Goal: Manage account settings

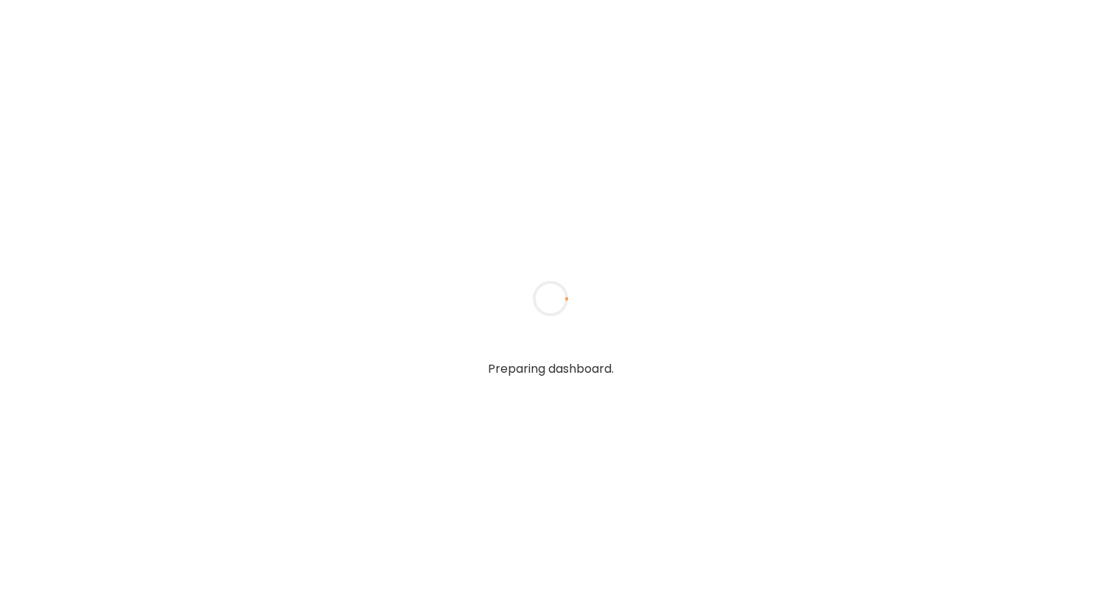
type input "**********"
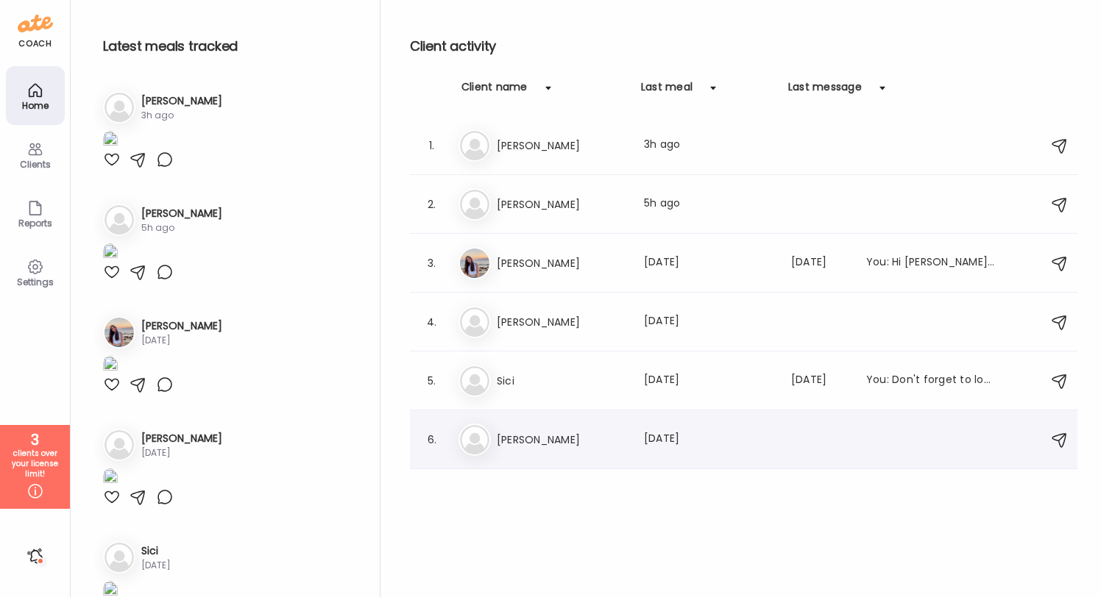
click at [427, 438] on div "6." at bounding box center [432, 440] width 18 height 18
click at [39, 142] on icon at bounding box center [35, 150] width 18 height 18
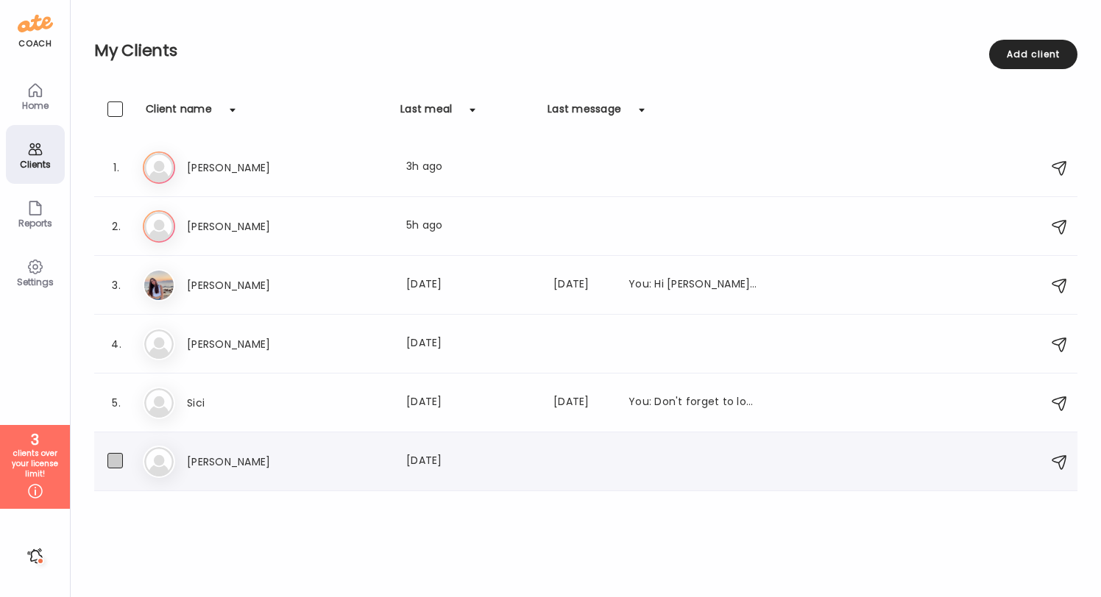
click at [121, 462] on span at bounding box center [114, 460] width 15 height 15
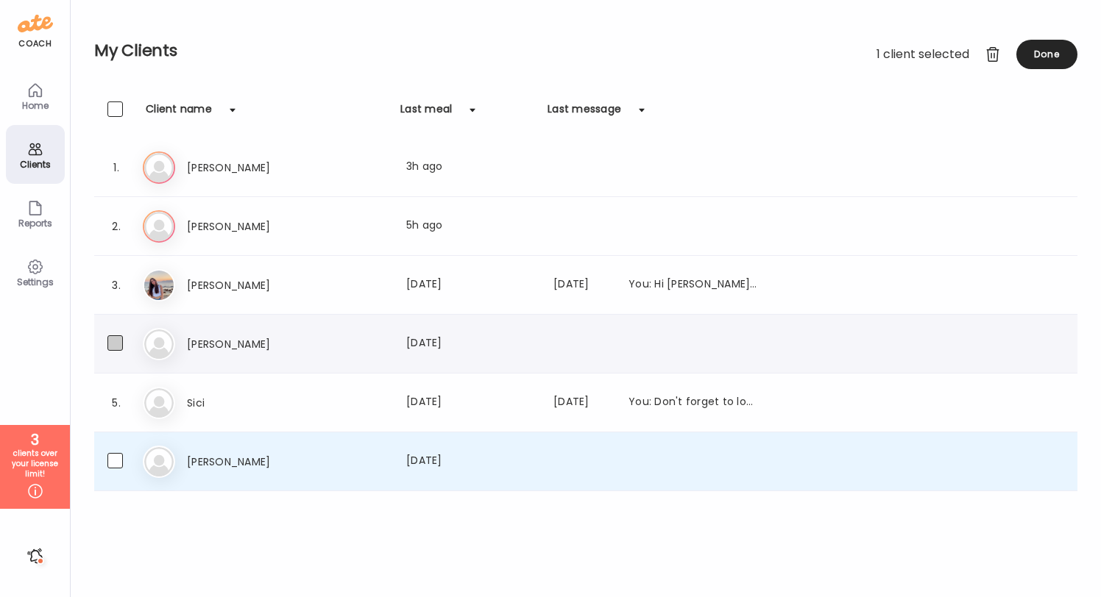
click at [114, 343] on span at bounding box center [114, 343] width 15 height 15
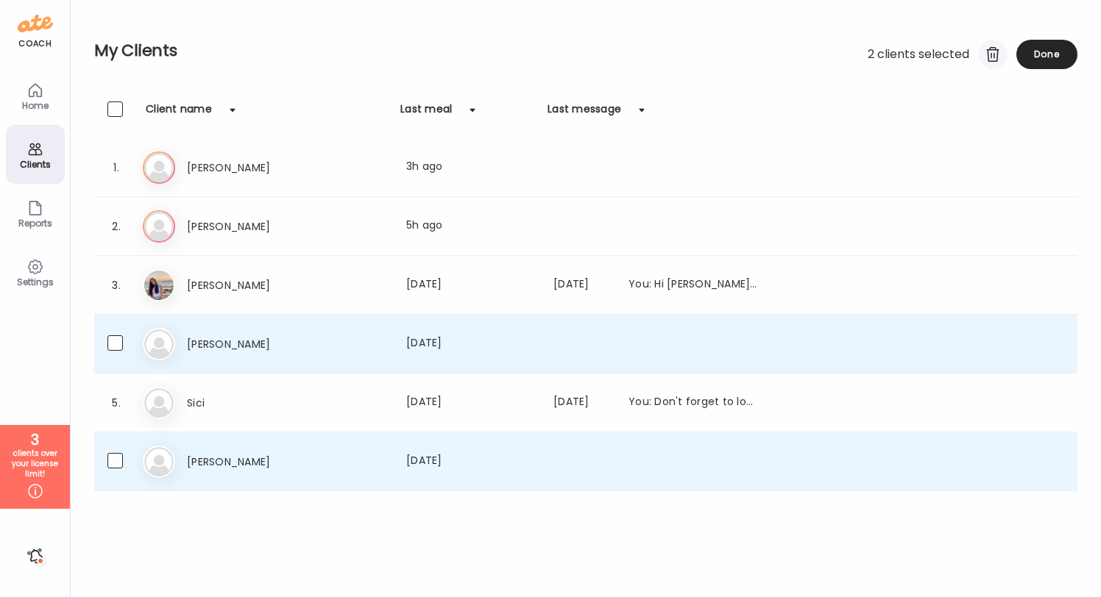
click at [989, 52] on div at bounding box center [992, 54] width 29 height 29
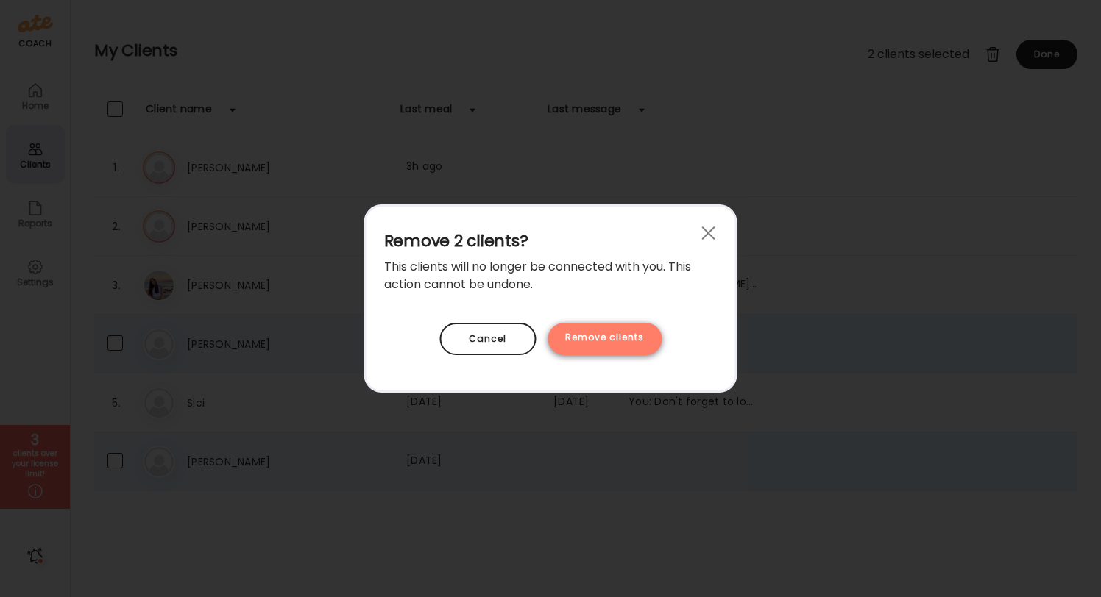
click at [622, 337] on div "Remove clients" at bounding box center [604, 339] width 114 height 32
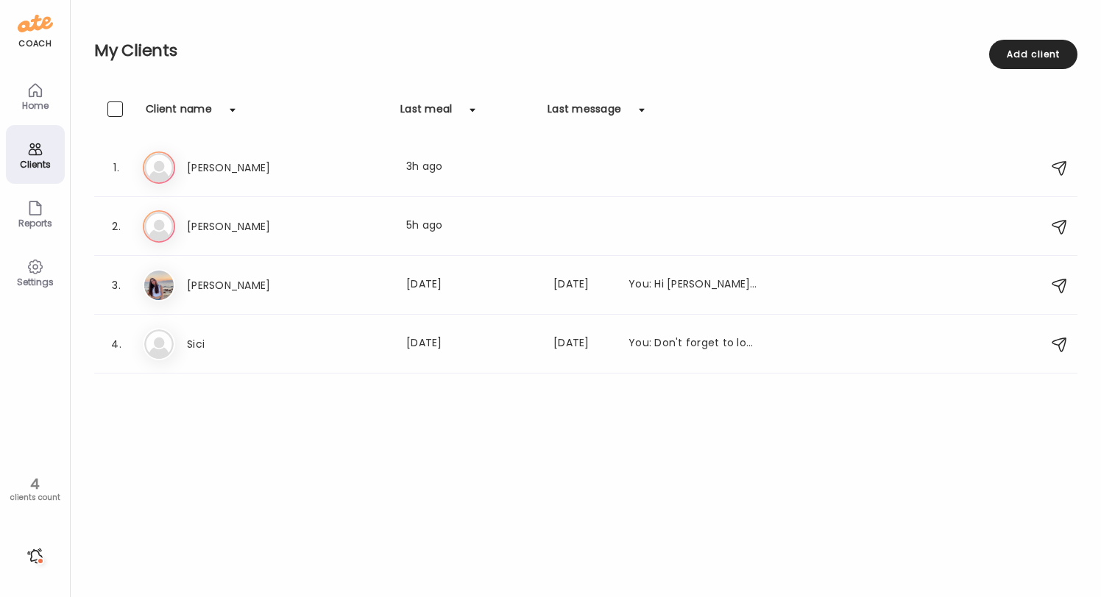
click at [42, 482] on div "4" at bounding box center [35, 484] width 60 height 18
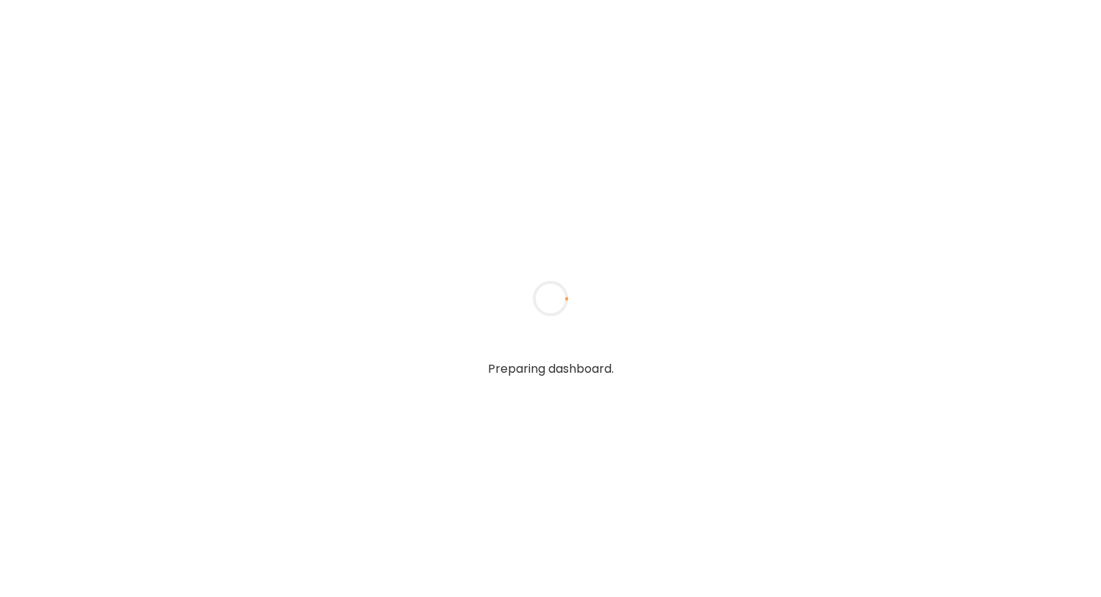
type input "**********"
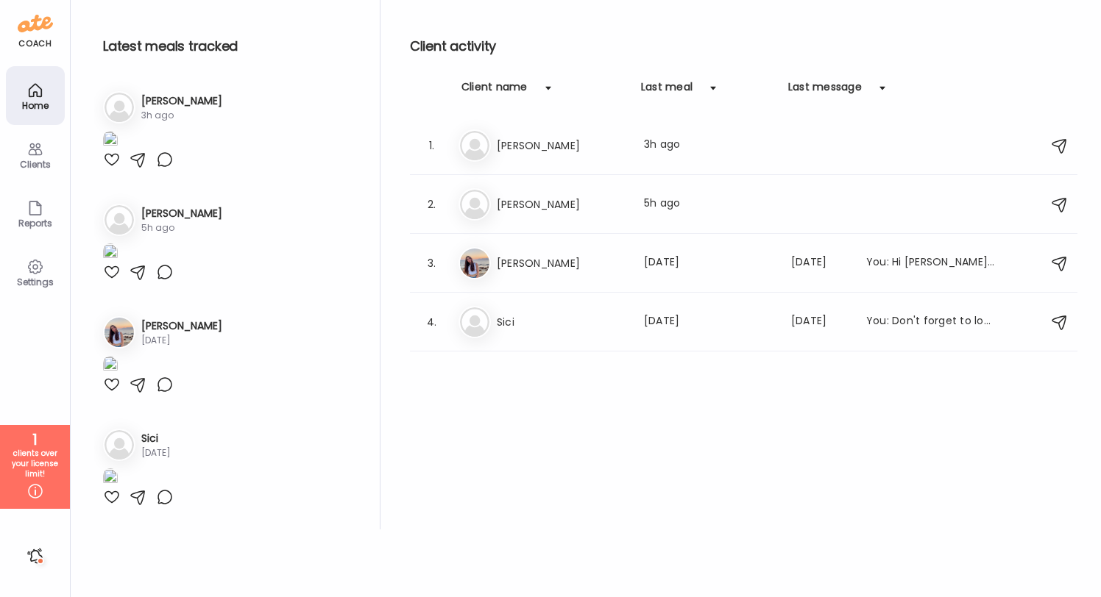
click at [32, 490] on icon at bounding box center [35, 492] width 18 height 18
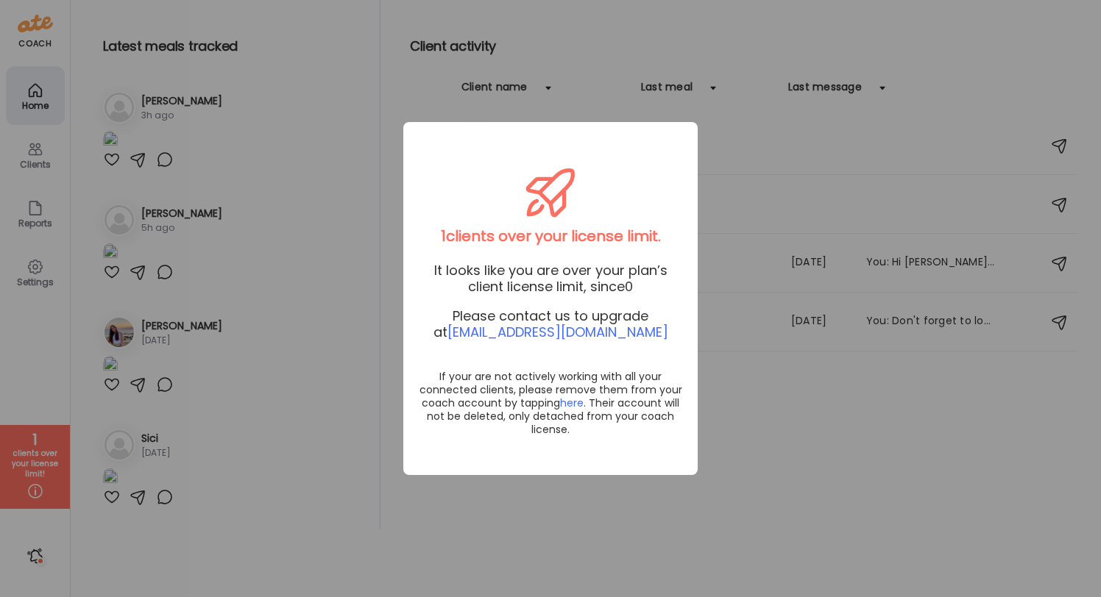
click at [803, 380] on div "Ate Coach Dashboard Wahoo! It’s official Take a moment to set up your Coach Pro…" at bounding box center [550, 298] width 1101 height 597
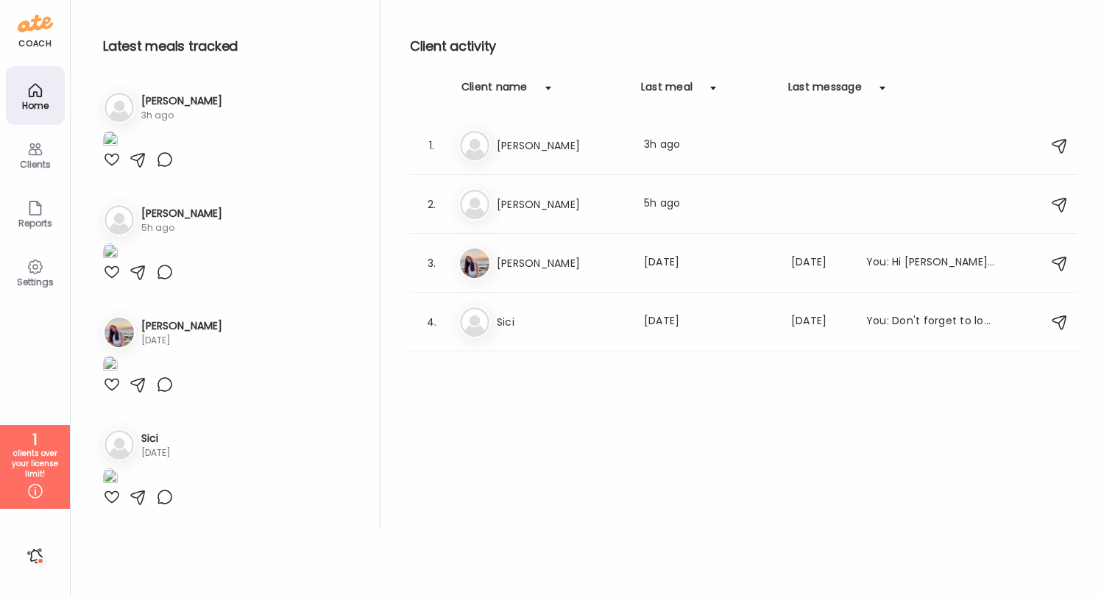
click at [503, 421] on div "Client activity Client name Last meal Last message 1. Ju Julia Last meal: 3h ag…" at bounding box center [743, 265] width 667 height 530
click at [32, 99] on icon at bounding box center [35, 91] width 18 height 18
click at [39, 151] on icon at bounding box center [35, 150] width 18 height 18
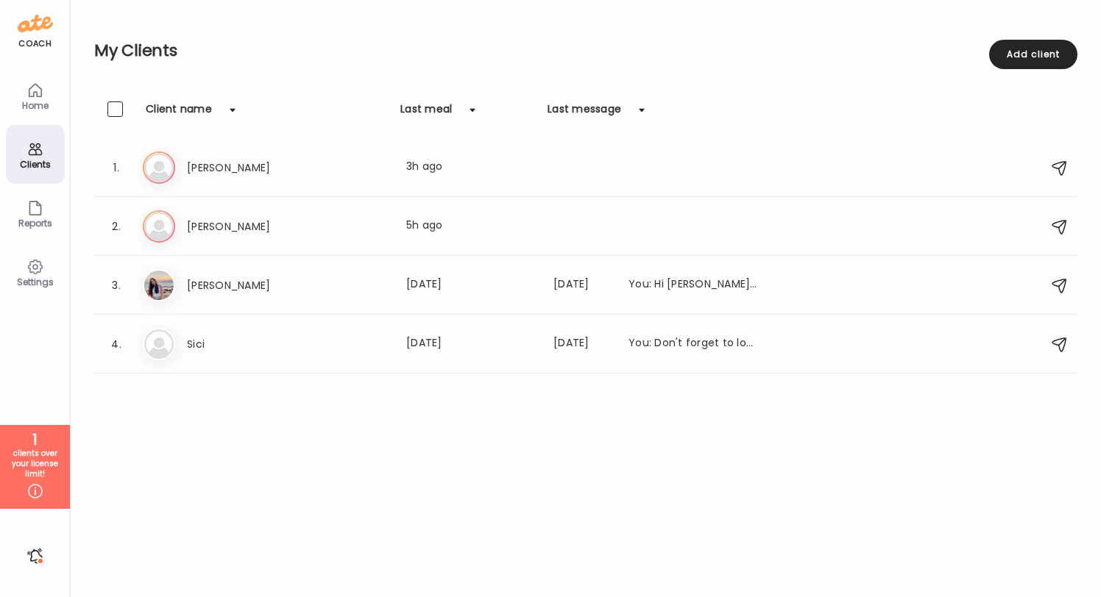
click at [42, 82] on icon at bounding box center [35, 91] width 18 height 18
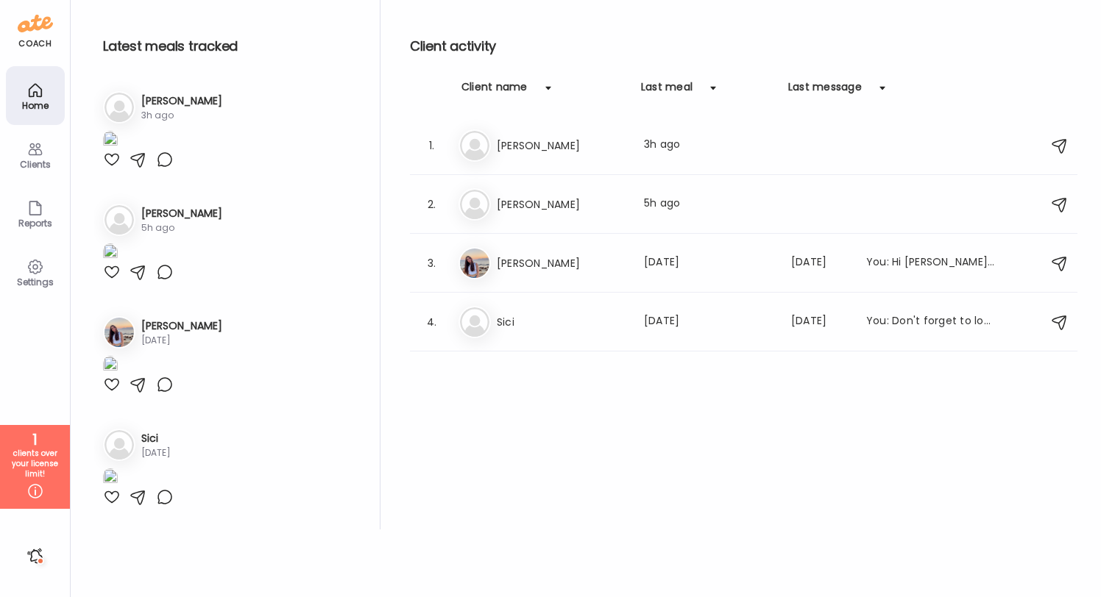
click at [29, 162] on div "Clients" at bounding box center [35, 165] width 53 height 10
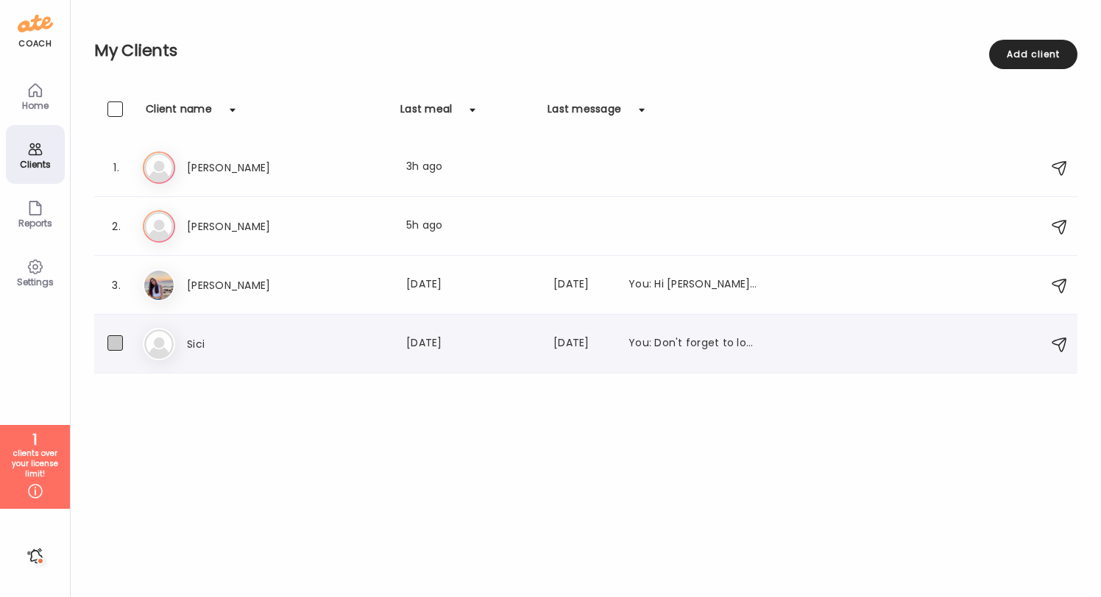
click at [113, 345] on span at bounding box center [114, 343] width 15 height 15
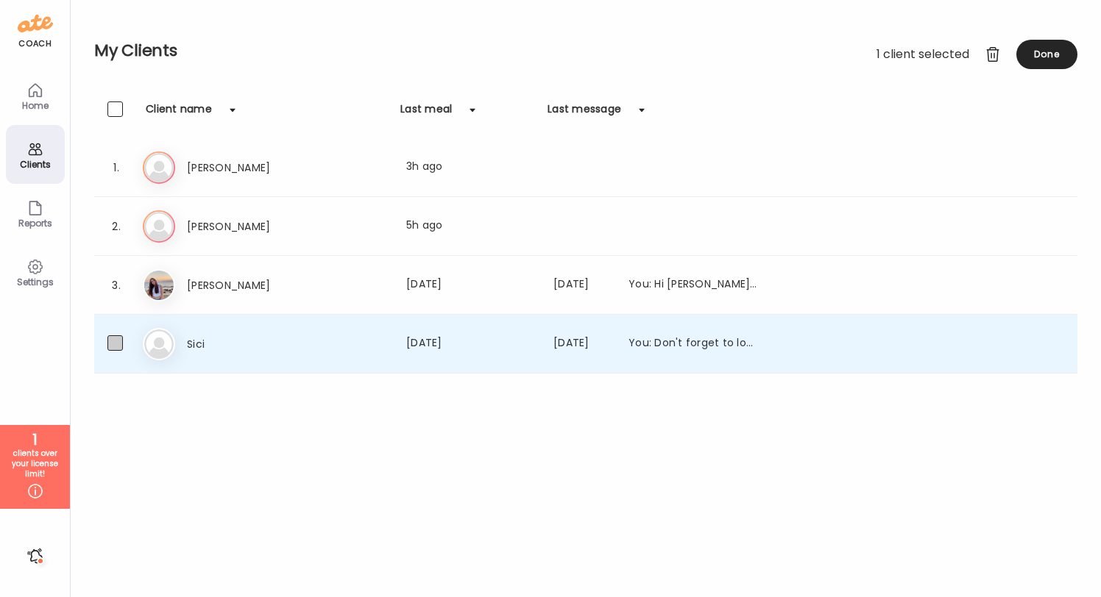
click at [115, 337] on span at bounding box center [114, 343] width 15 height 15
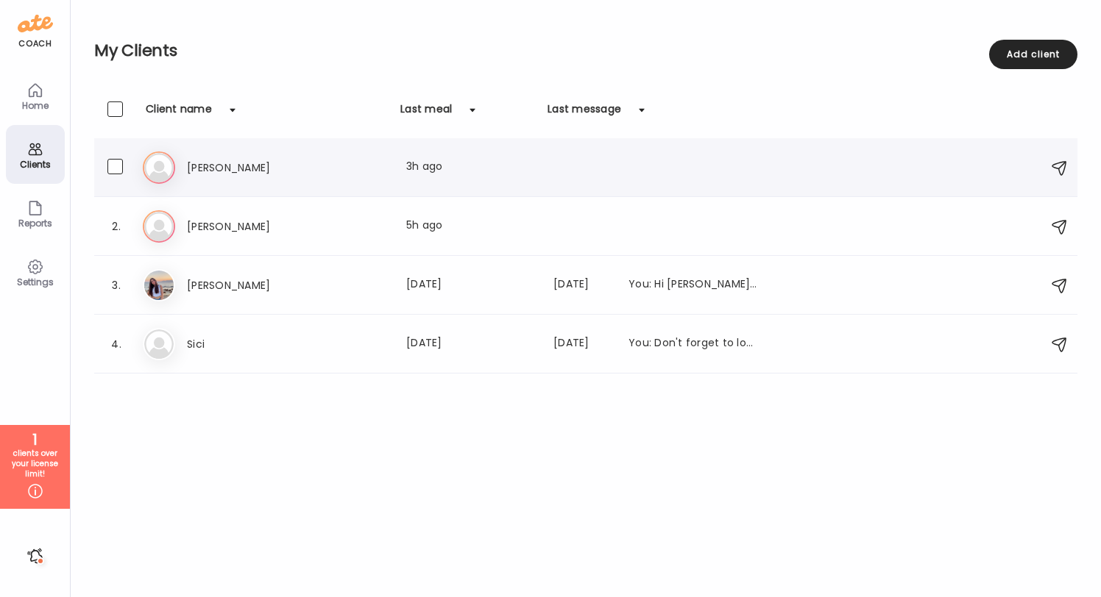
click at [335, 164] on div "Julia Last meal: 3h ago" at bounding box center [472, 168] width 571 height 18
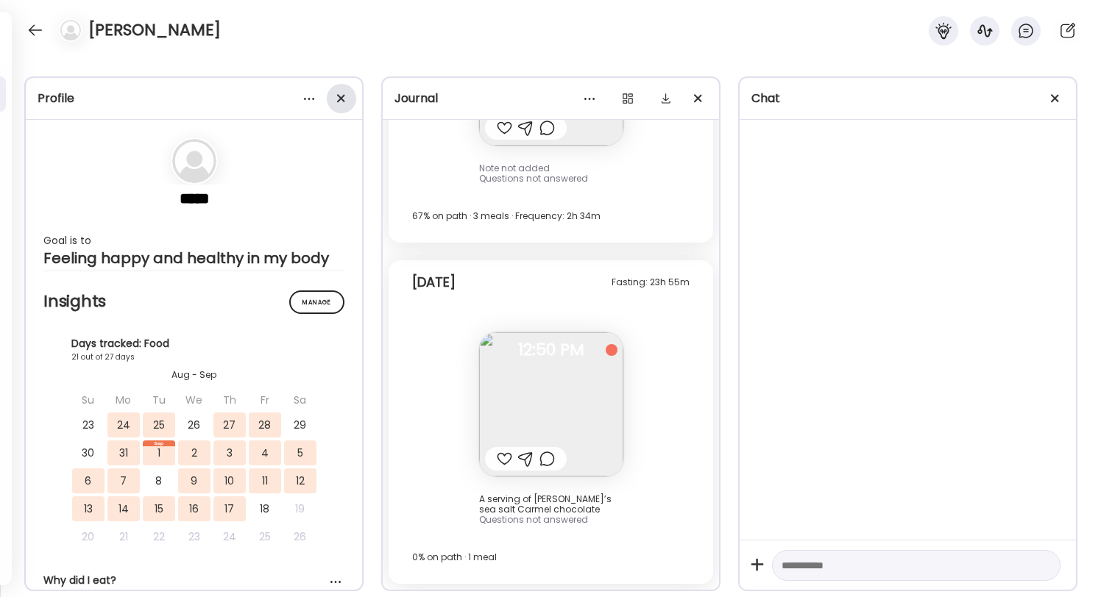
click at [333, 102] on div at bounding box center [341, 98] width 29 height 29
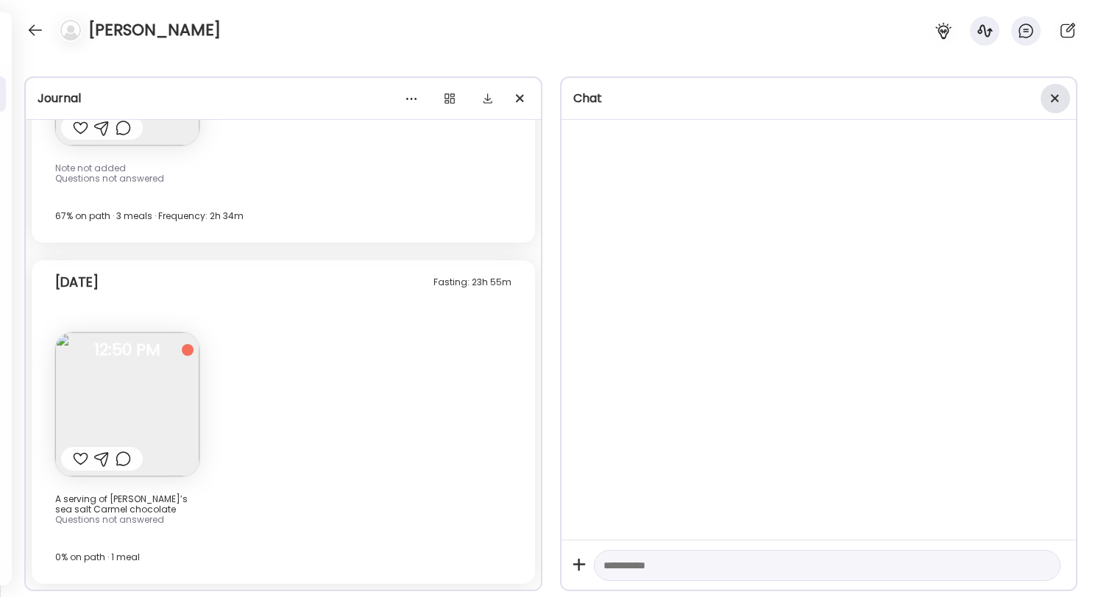
click at [1057, 96] on span at bounding box center [1055, 98] width 8 height 8
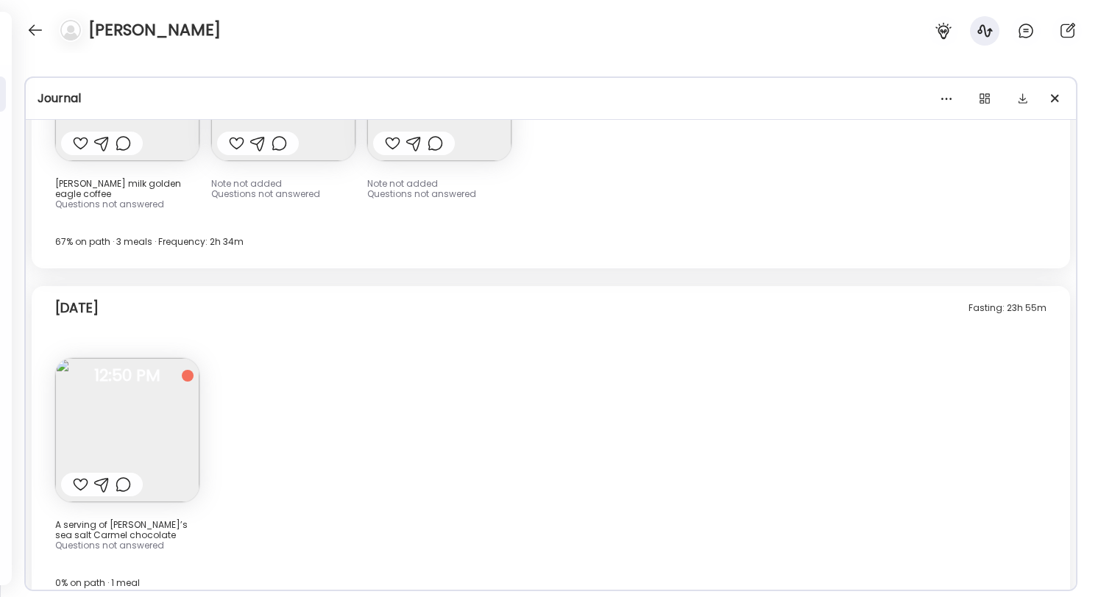
scroll to position [7813, 0]
click at [157, 401] on img at bounding box center [127, 433] width 144 height 144
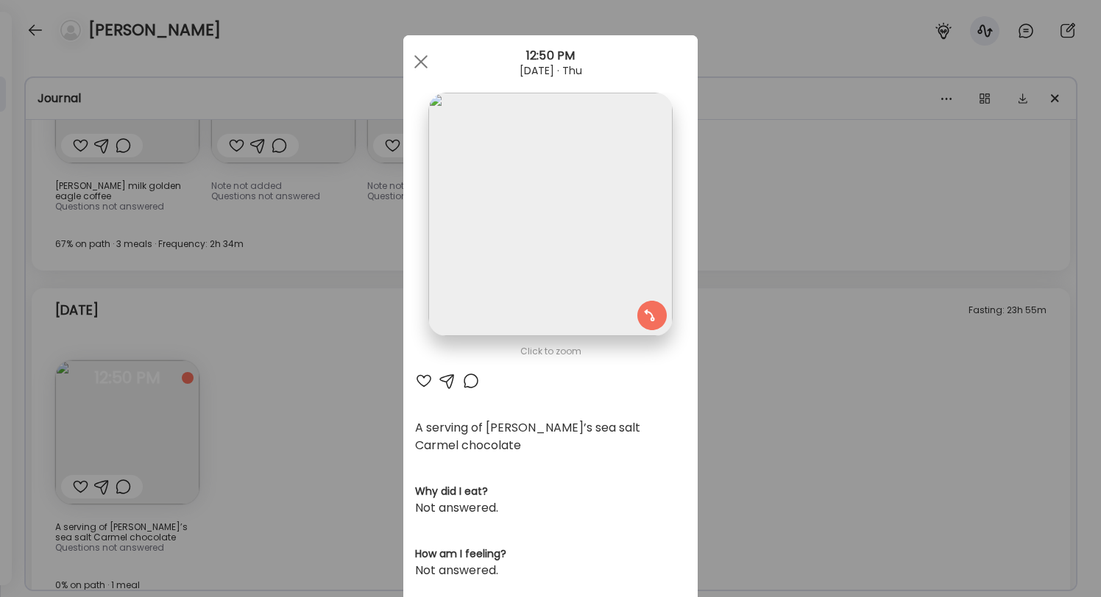
click at [321, 365] on div "Ate Coach Dashboard Wahoo! It’s official Take a moment to set up your Coach Pro…" at bounding box center [550, 298] width 1101 height 597
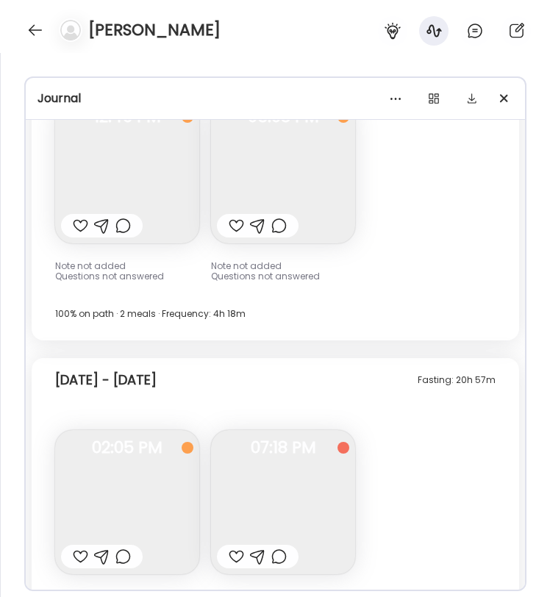
scroll to position [10327, 0]
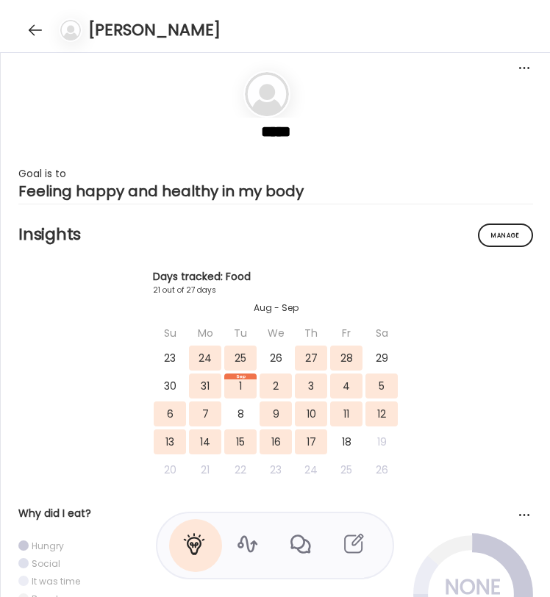
click at [251, 541] on icon at bounding box center [247, 545] width 24 height 24
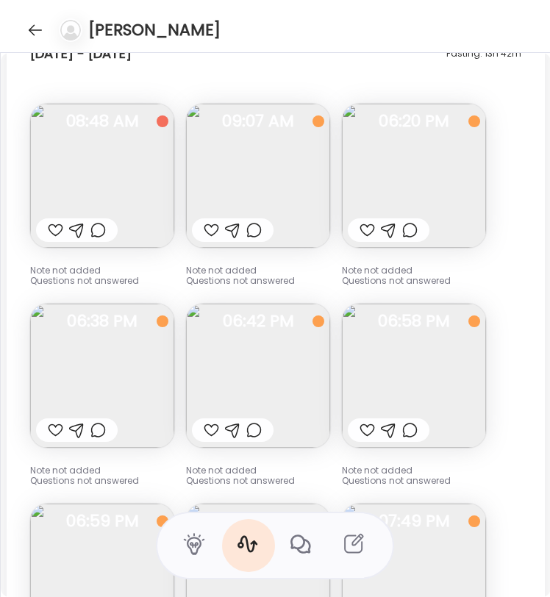
scroll to position [8357, 0]
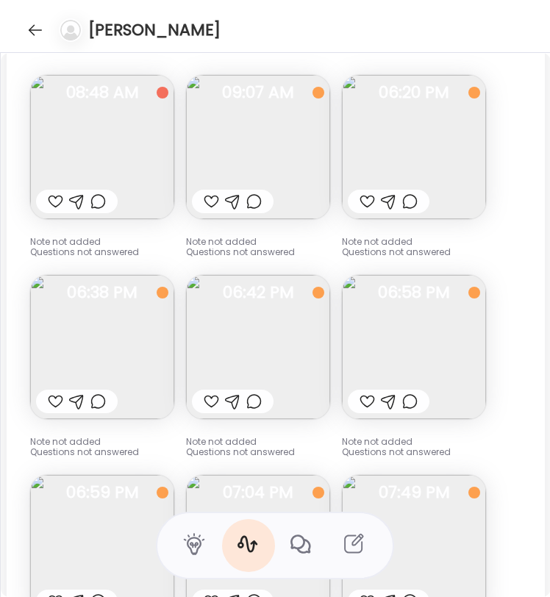
click at [111, 149] on img at bounding box center [102, 147] width 144 height 144
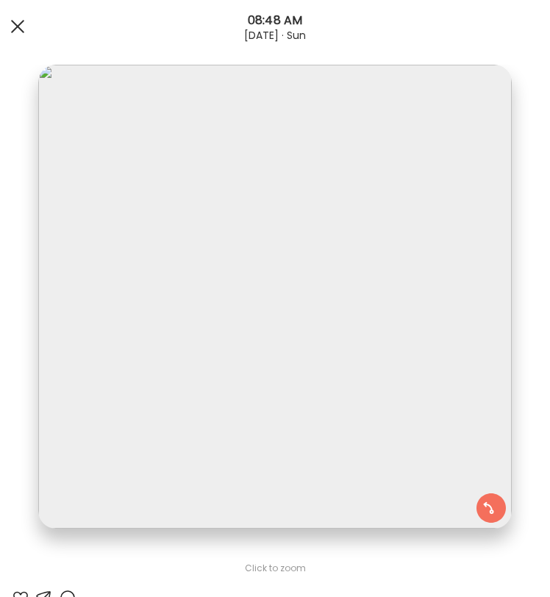
click at [13, 25] on div at bounding box center [17, 26] width 29 height 29
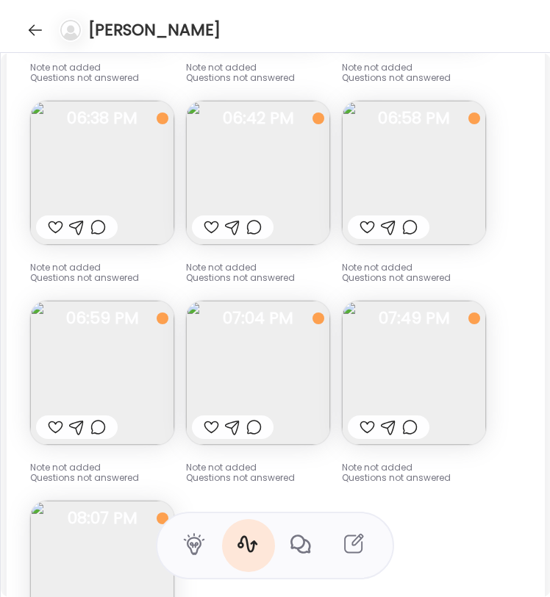
scroll to position [8567, 0]
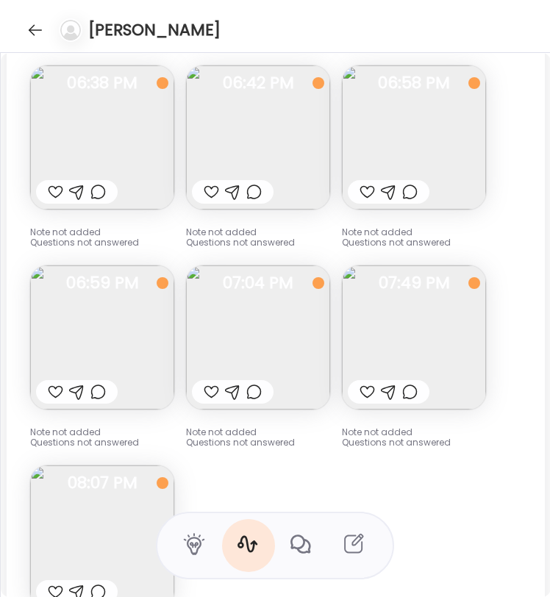
click at [408, 347] on img at bounding box center [414, 338] width 144 height 144
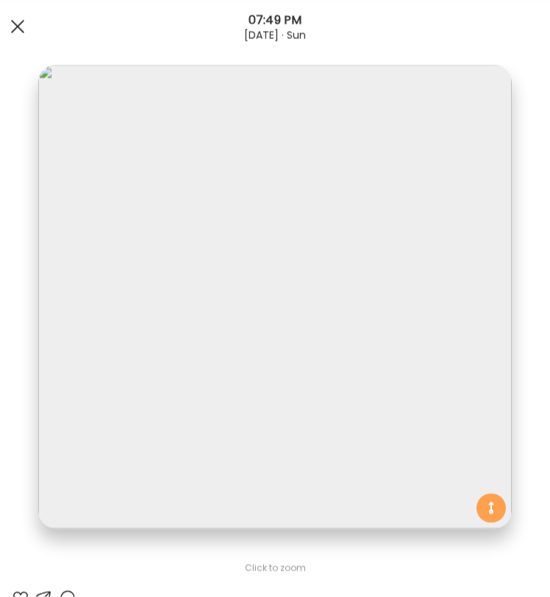
click at [13, 26] on div at bounding box center [17, 26] width 29 height 29
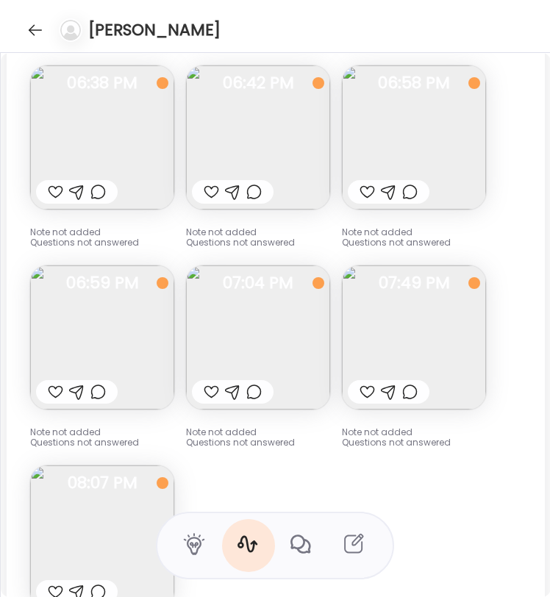
click at [224, 320] on img at bounding box center [258, 338] width 144 height 144
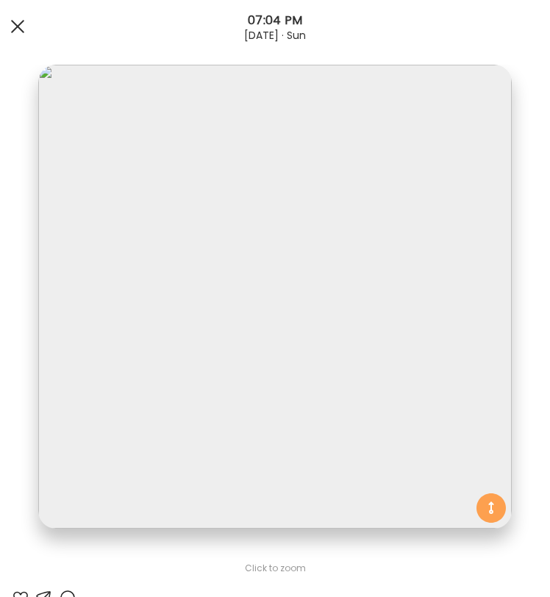
click at [8, 17] on div at bounding box center [17, 26] width 29 height 29
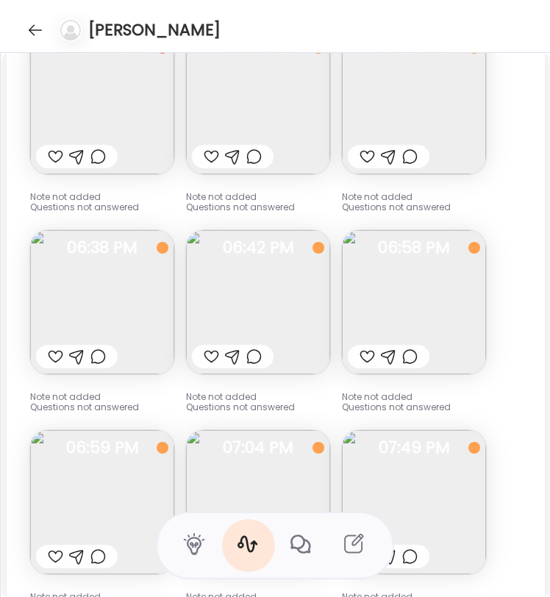
scroll to position [8400, 0]
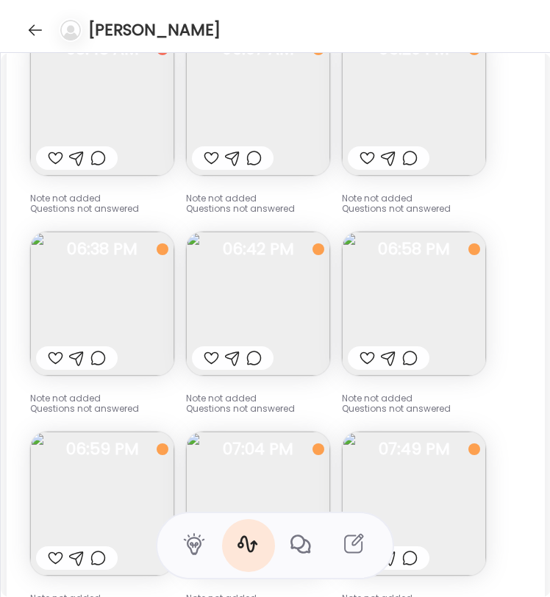
click at [285, 305] on img at bounding box center [258, 304] width 144 height 144
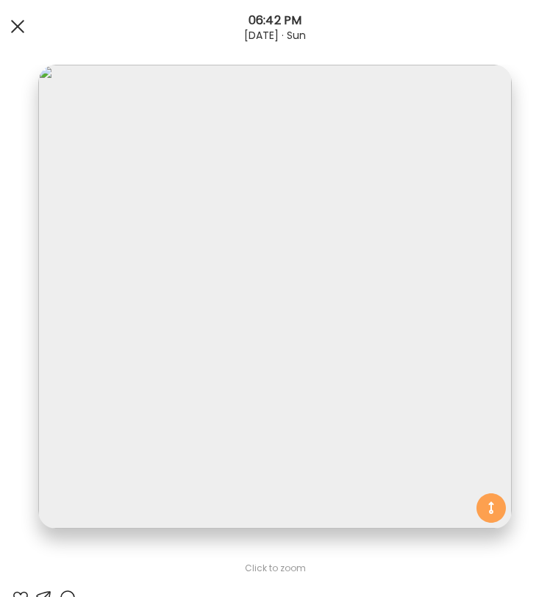
click at [10, 31] on div at bounding box center [17, 26] width 29 height 29
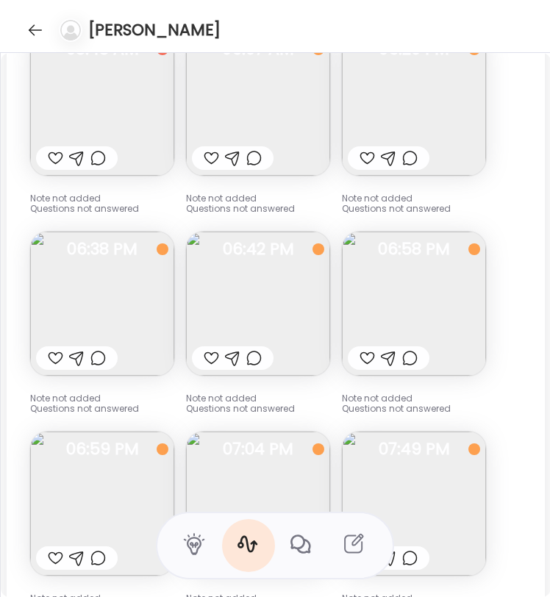
click at [447, 300] on img at bounding box center [414, 304] width 144 height 144
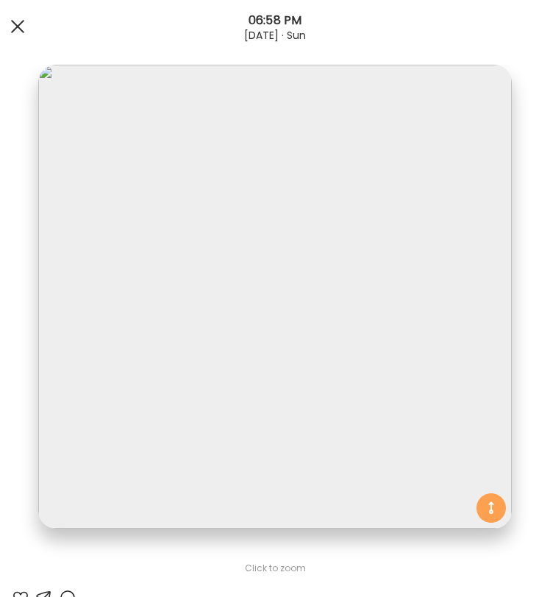
click at [20, 18] on div at bounding box center [17, 26] width 29 height 29
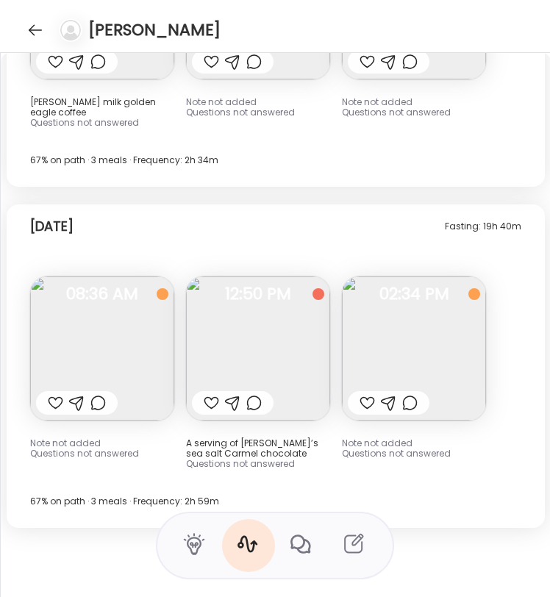
scroll to position [10527, 0]
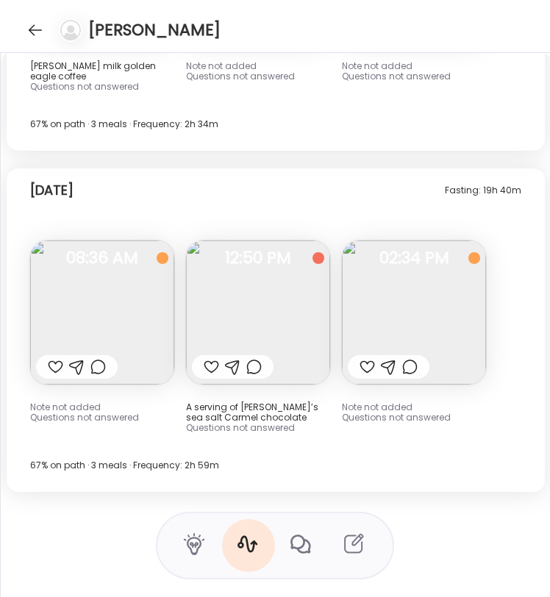
click at [416, 315] on img at bounding box center [414, 313] width 144 height 144
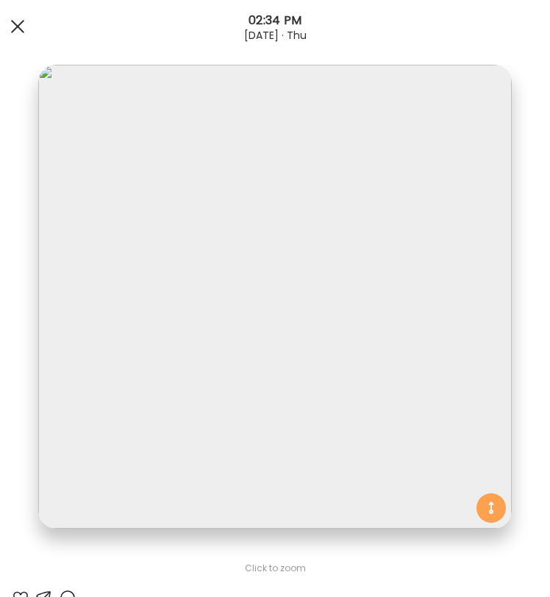
click at [29, 35] on div at bounding box center [17, 26] width 29 height 29
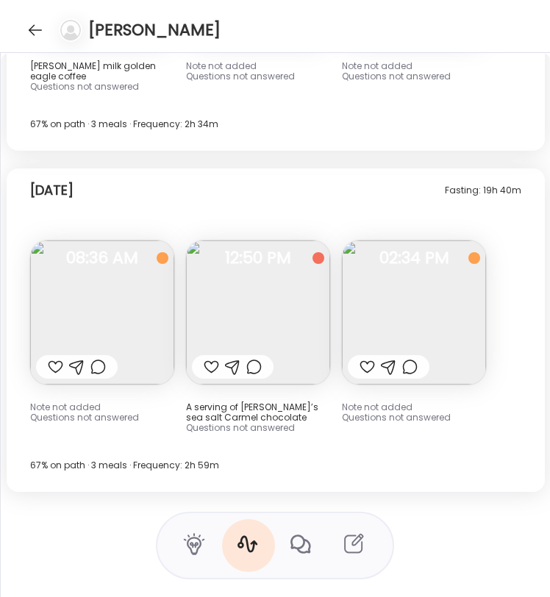
click at [269, 280] on img at bounding box center [258, 313] width 144 height 144
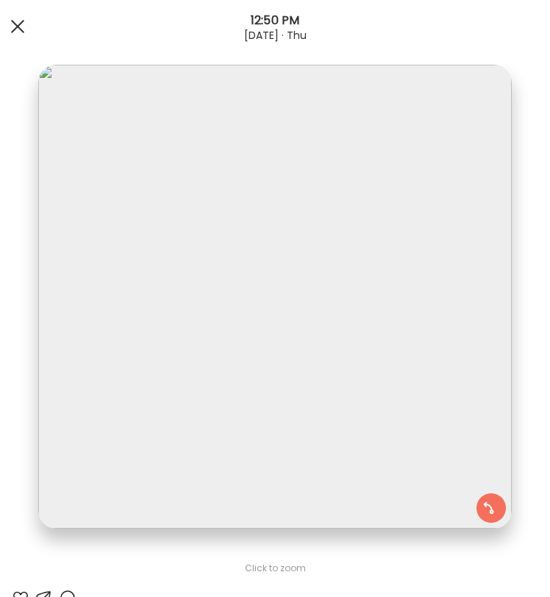
click at [5, 21] on div at bounding box center [17, 26] width 29 height 29
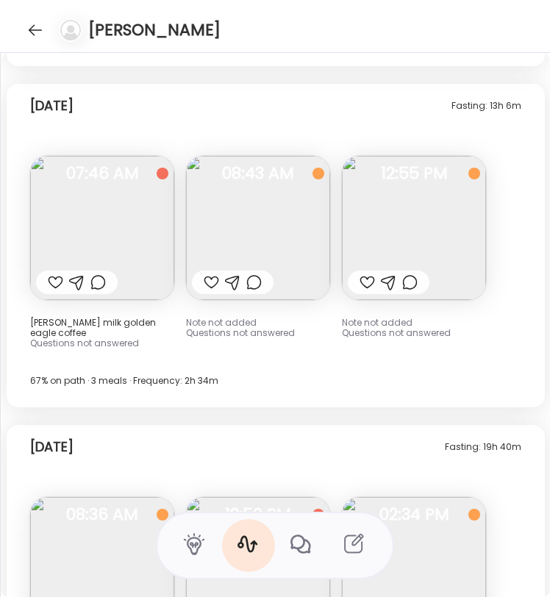
scroll to position [10308, 0]
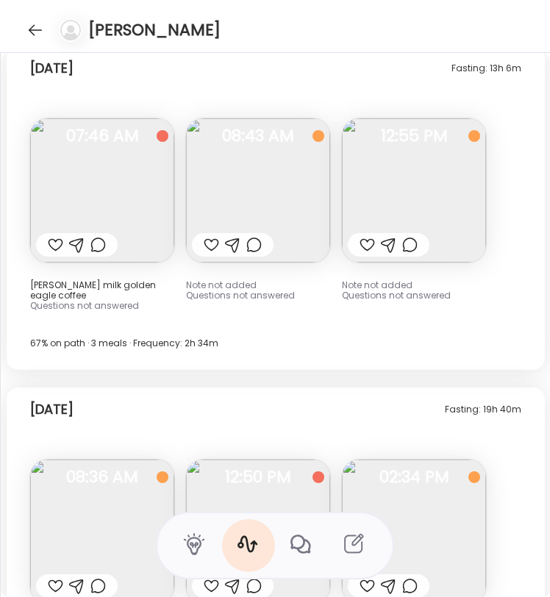
click at [433, 152] on img at bounding box center [414, 190] width 144 height 144
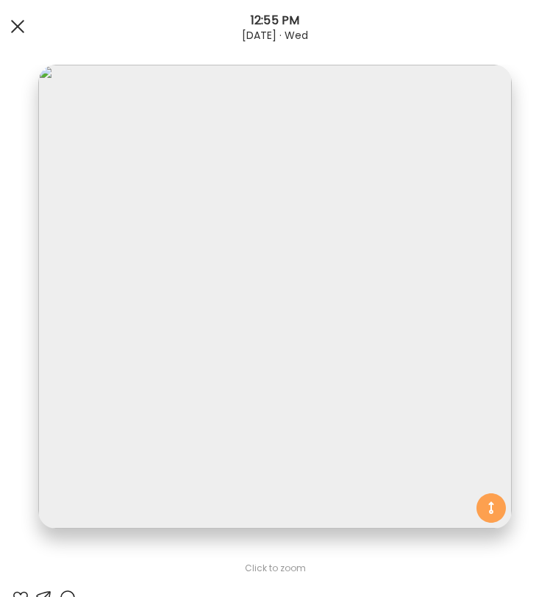
click at [20, 18] on div at bounding box center [17, 26] width 29 height 29
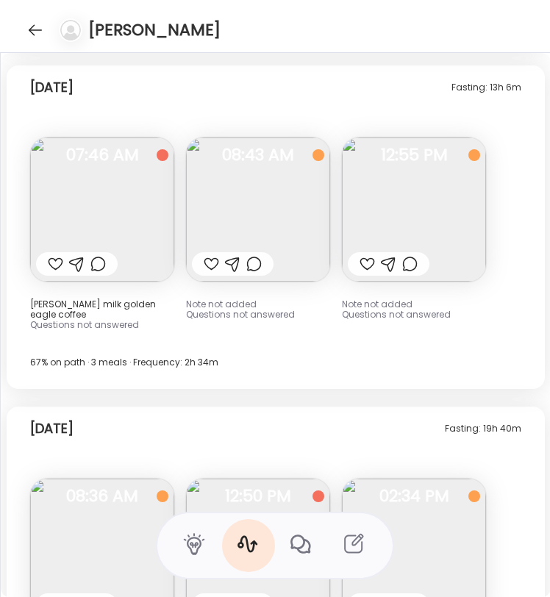
scroll to position [10287, 0]
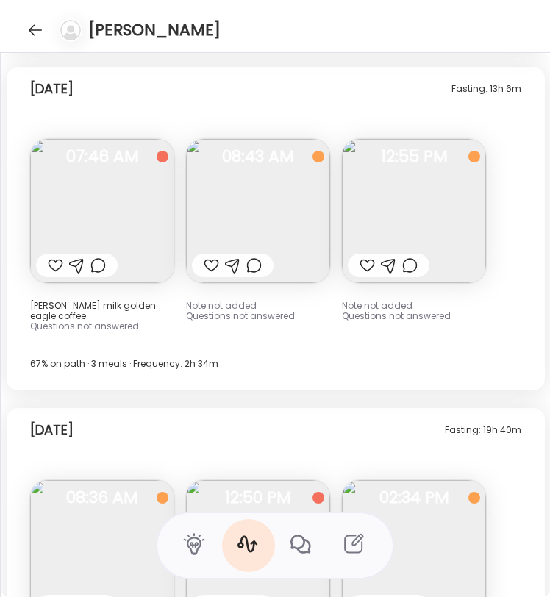
click at [254, 236] on img at bounding box center [258, 211] width 144 height 144
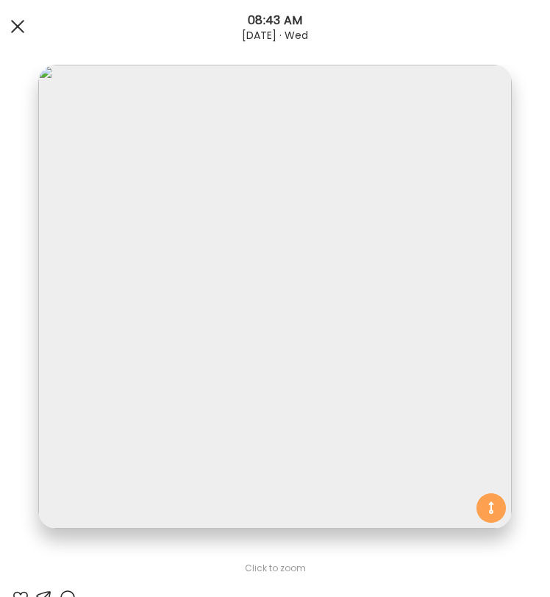
click at [14, 16] on div at bounding box center [17, 26] width 29 height 29
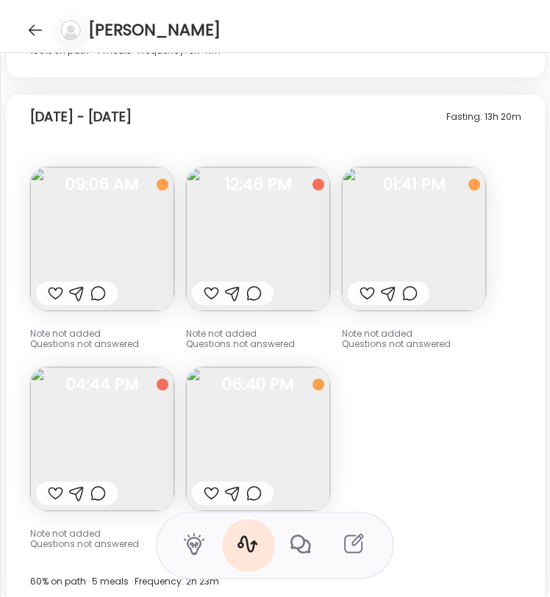
scroll to position [9731, 0]
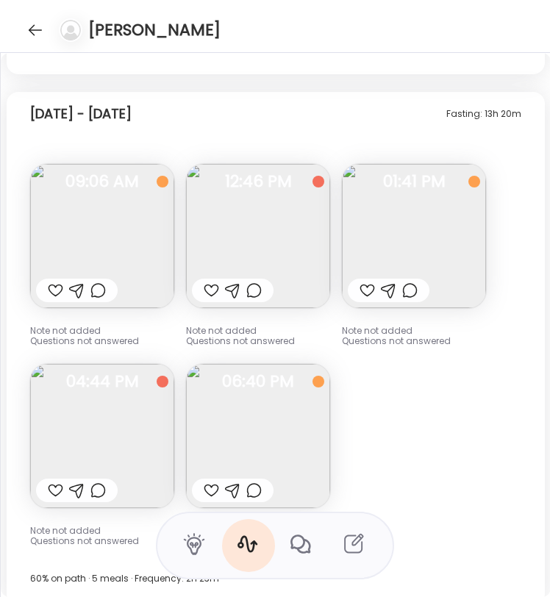
click at [272, 223] on img at bounding box center [258, 236] width 144 height 144
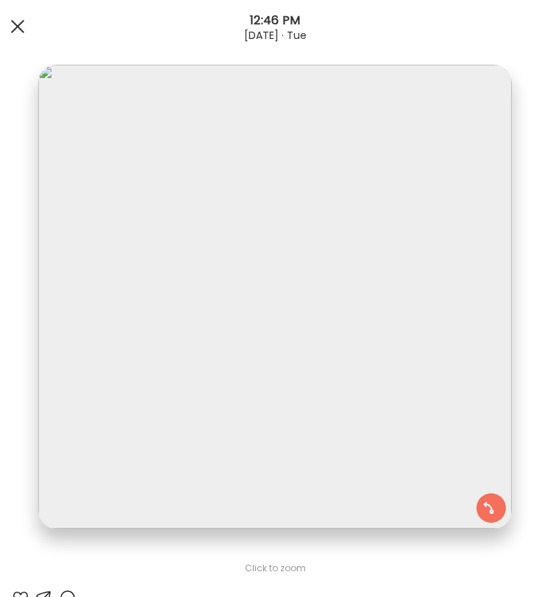
click at [19, 26] on div at bounding box center [17, 26] width 29 height 29
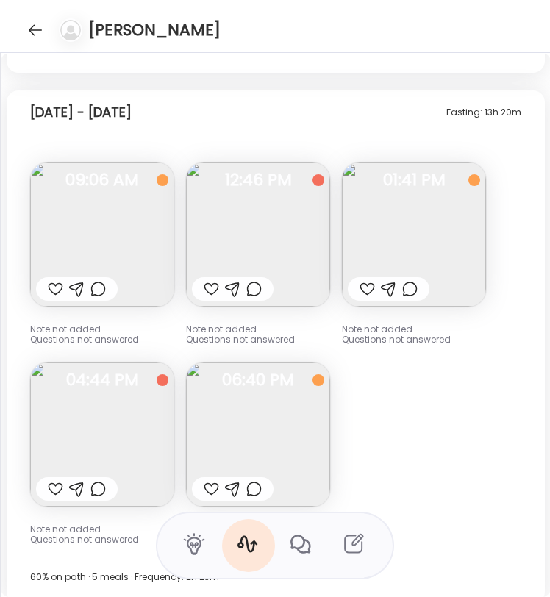
scroll to position [9734, 0]
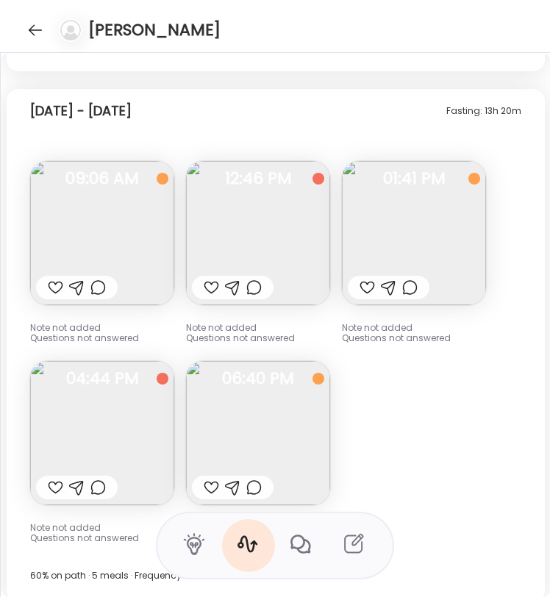
click at [107, 250] on img at bounding box center [102, 233] width 144 height 144
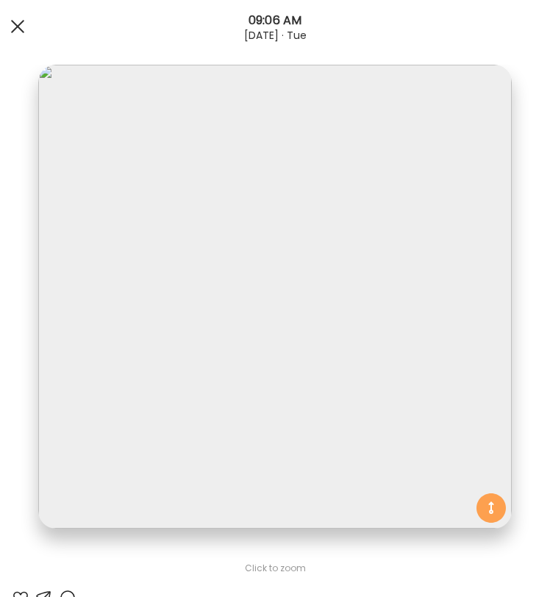
click at [13, 17] on div at bounding box center [17, 26] width 29 height 29
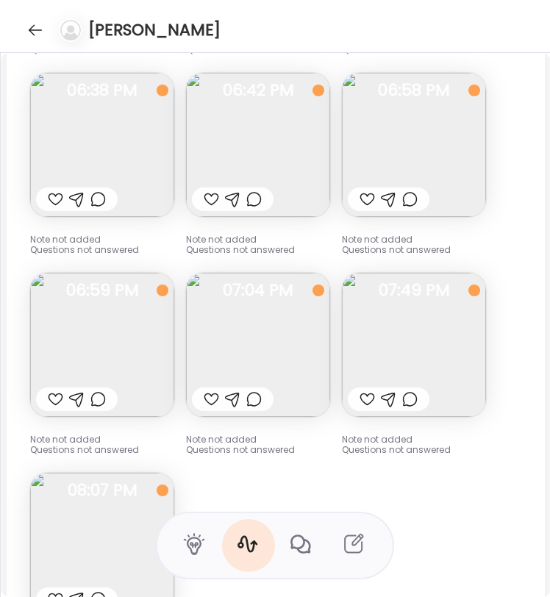
scroll to position [8562, 0]
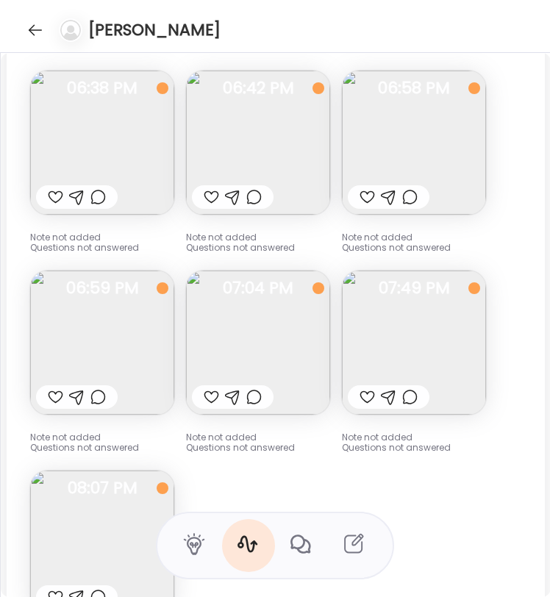
click at [262, 350] on img at bounding box center [258, 343] width 144 height 144
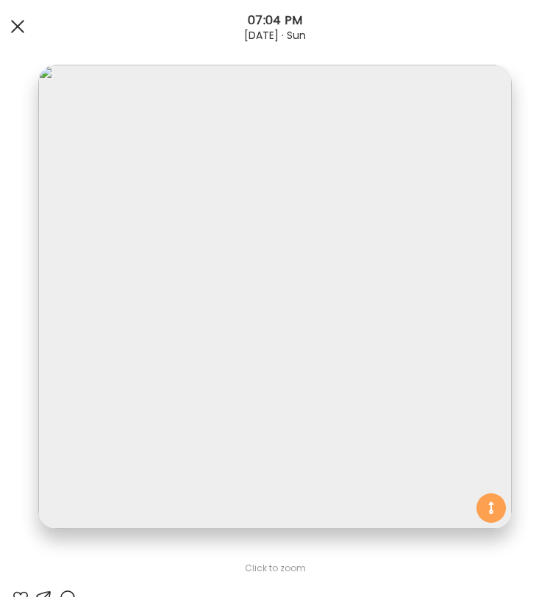
click at [20, 32] on div at bounding box center [17, 26] width 29 height 29
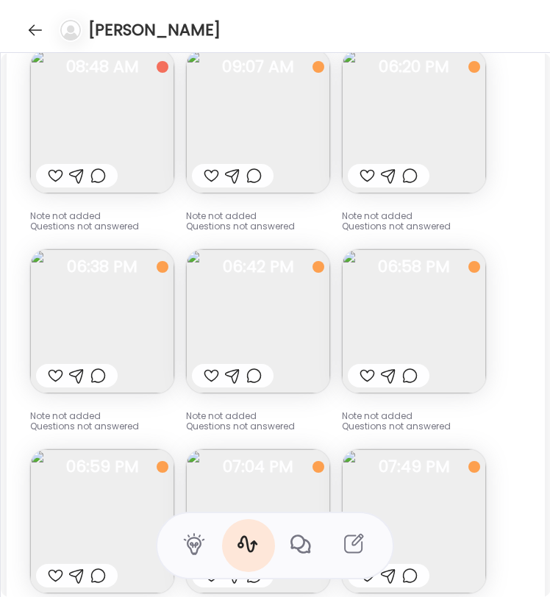
scroll to position [8381, 0]
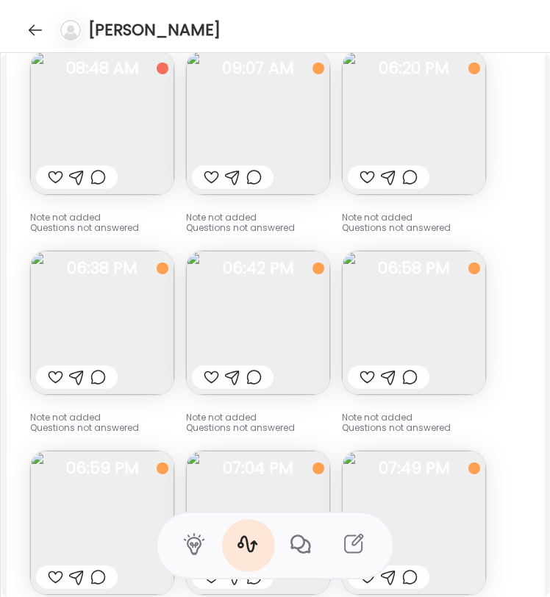
click at [84, 137] on img at bounding box center [102, 123] width 144 height 144
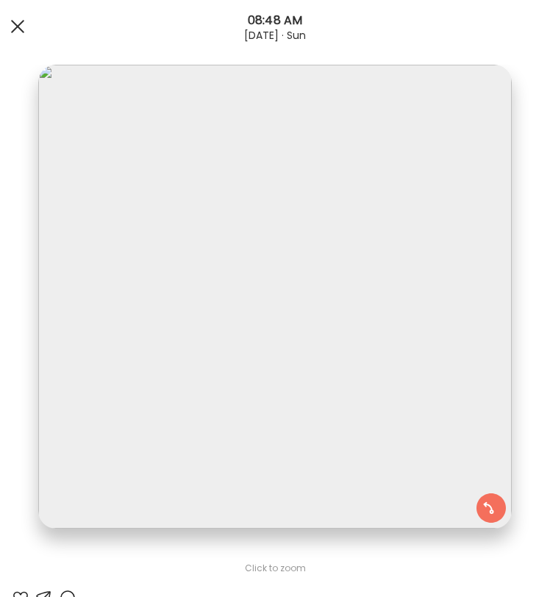
click at [18, 25] on span at bounding box center [17, 26] width 13 height 13
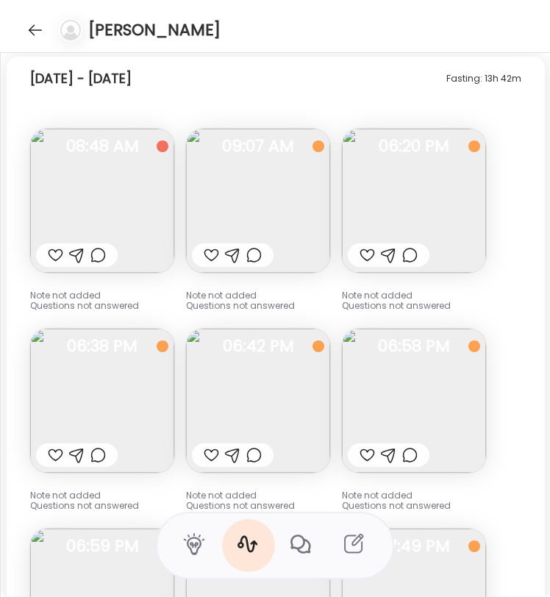
scroll to position [8311, 0]
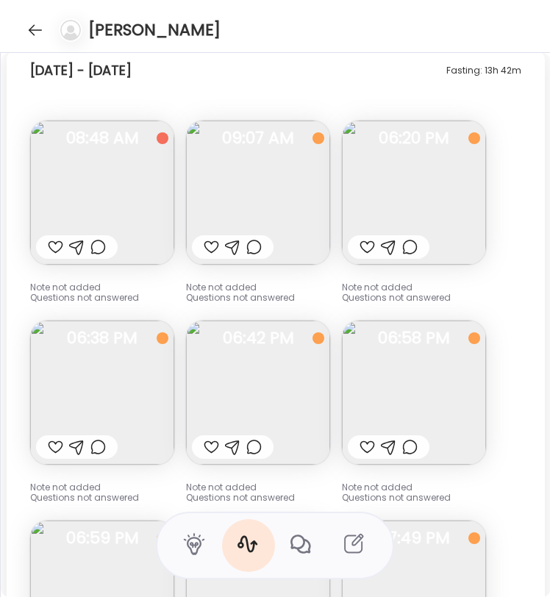
click at [206, 181] on img at bounding box center [258, 193] width 144 height 144
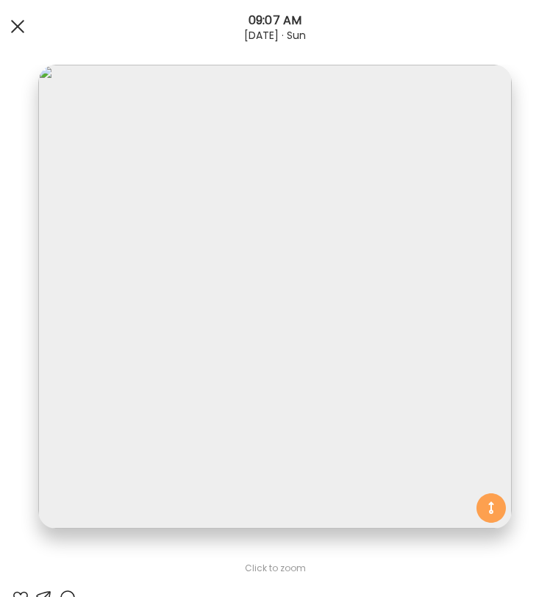
click at [19, 22] on div at bounding box center [17, 26] width 29 height 29
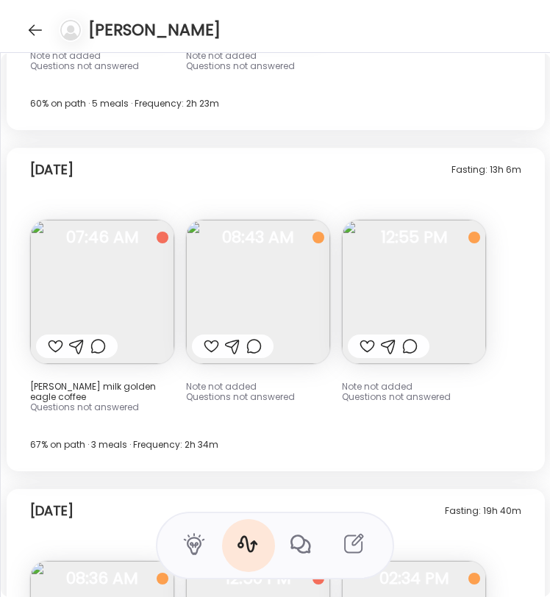
scroll to position [10202, 0]
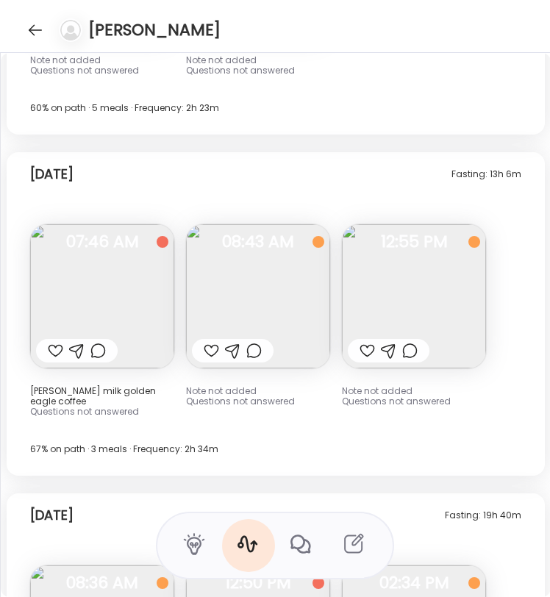
click at [436, 301] on img at bounding box center [414, 296] width 144 height 144
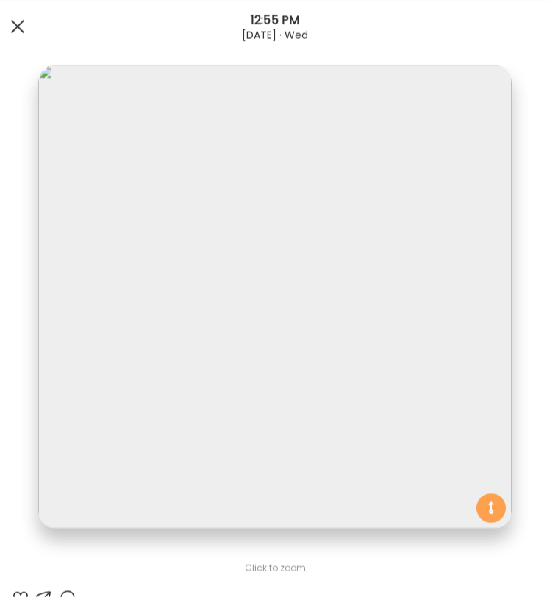
click at [12, 22] on span at bounding box center [17, 26] width 13 height 13
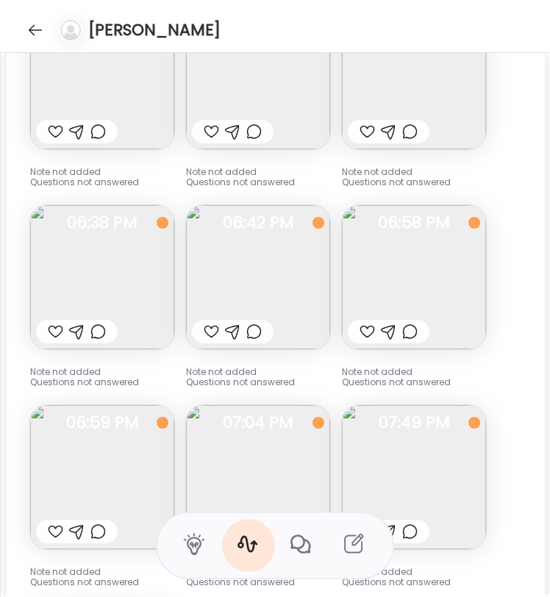
scroll to position [8423, 0]
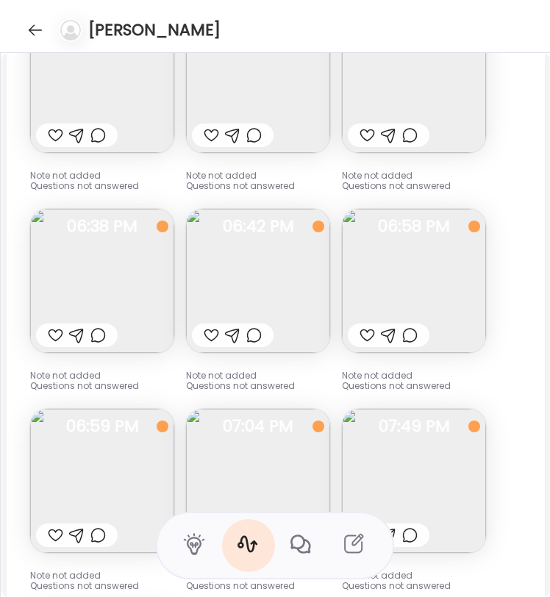
click at [88, 267] on img at bounding box center [102, 281] width 144 height 144
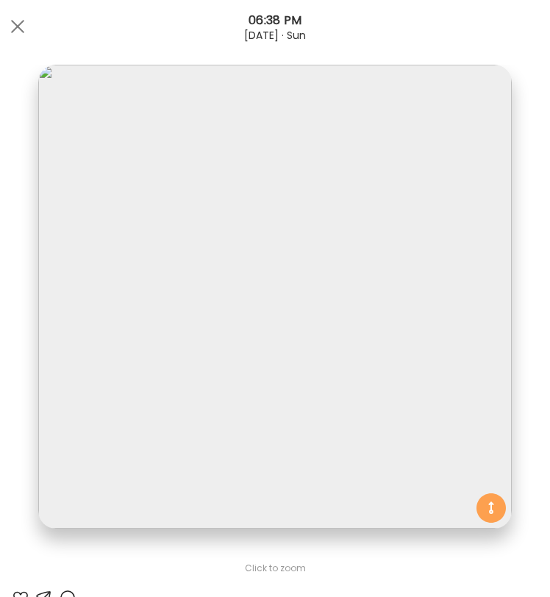
click at [23, 26] on div at bounding box center [17, 26] width 29 height 29
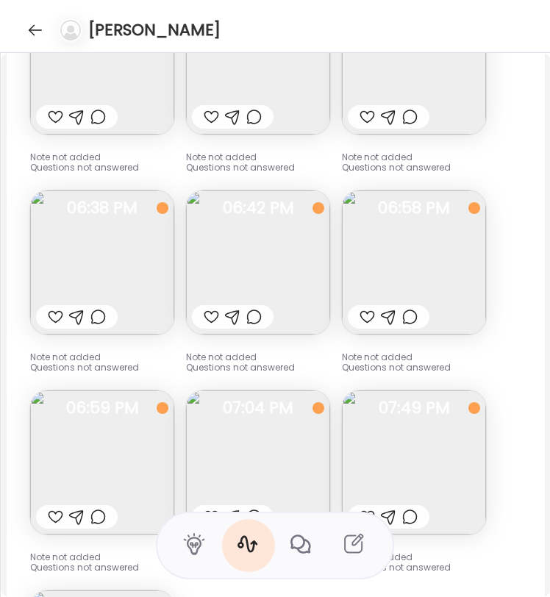
scroll to position [8443, 0]
click at [250, 289] on img at bounding box center [258, 261] width 144 height 144
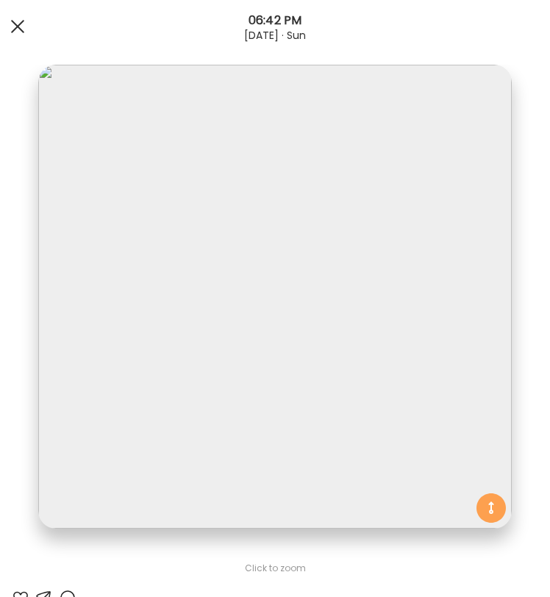
click at [10, 18] on div at bounding box center [17, 26] width 29 height 29
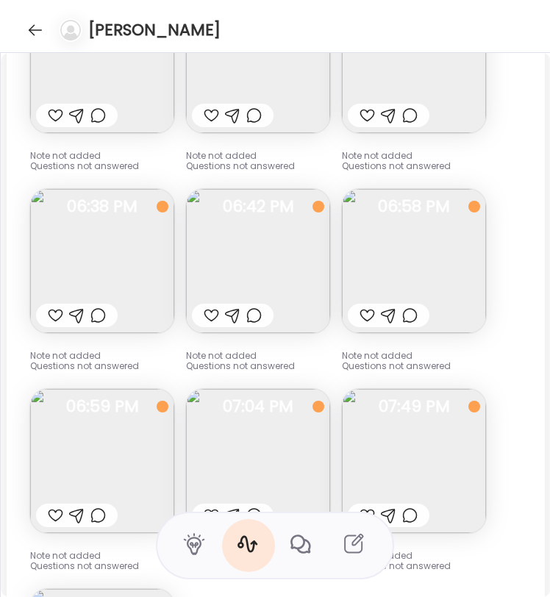
click at [415, 294] on img at bounding box center [414, 261] width 144 height 144
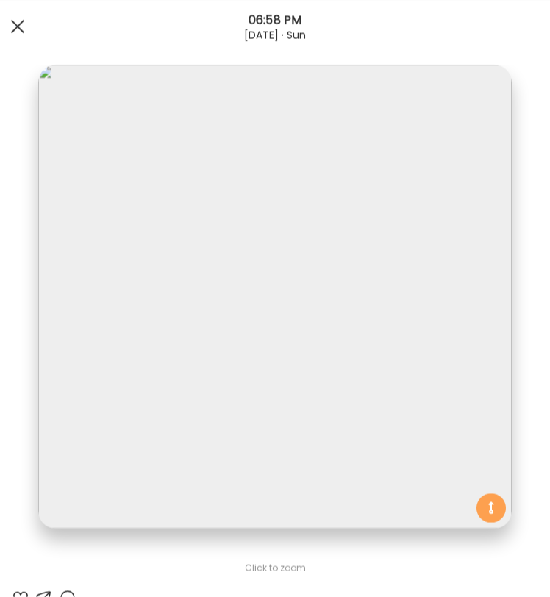
click at [22, 35] on div at bounding box center [17, 26] width 29 height 29
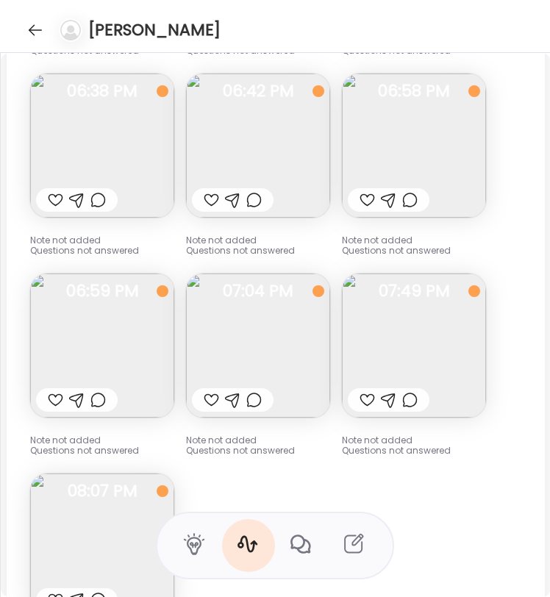
scroll to position [8559, 0]
click at [258, 330] on img at bounding box center [258, 345] width 144 height 144
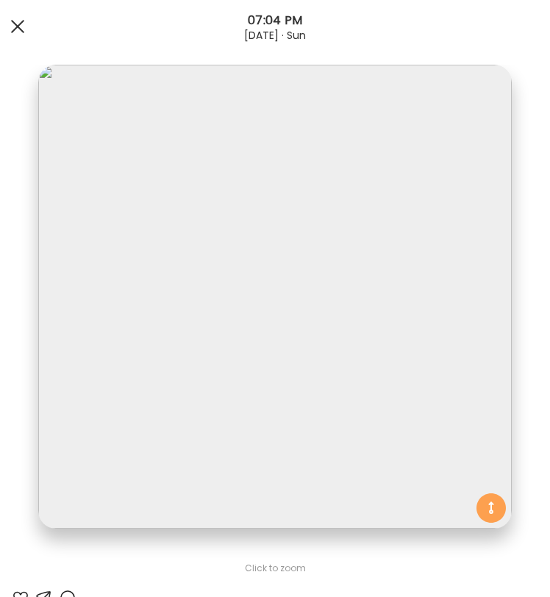
click at [7, 33] on div at bounding box center [17, 26] width 29 height 29
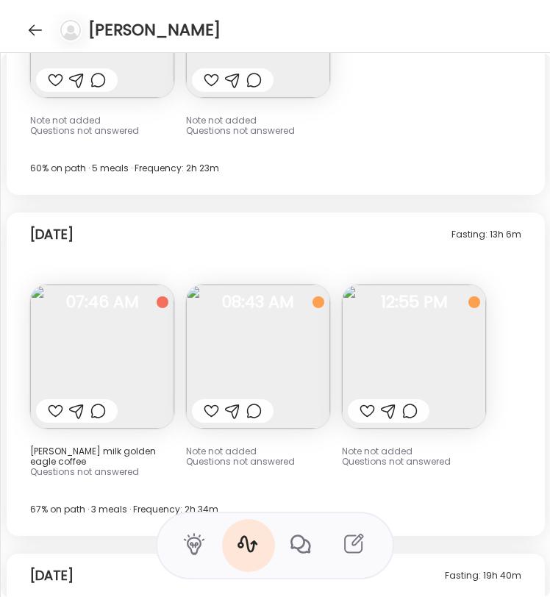
scroll to position [10139, 0]
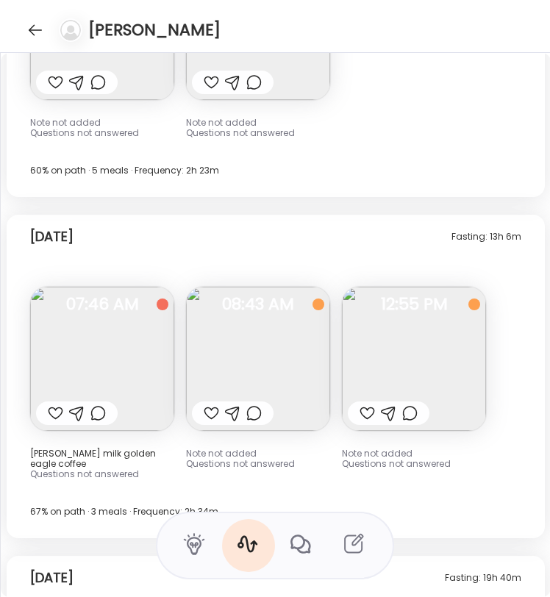
click at [433, 344] on img at bounding box center [414, 359] width 144 height 144
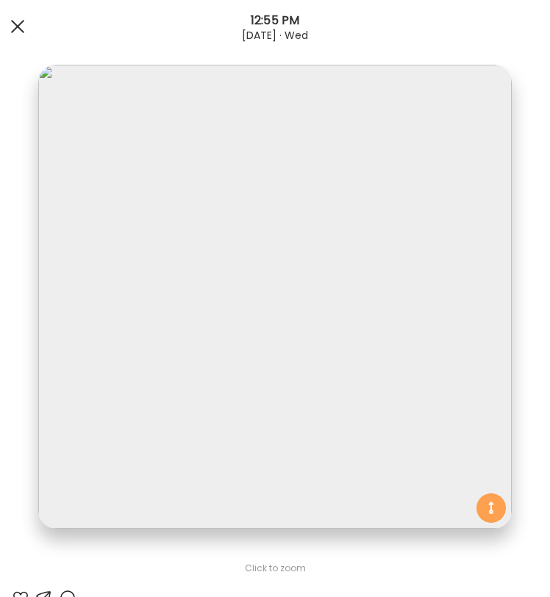
click at [16, 20] on div at bounding box center [17, 26] width 29 height 29
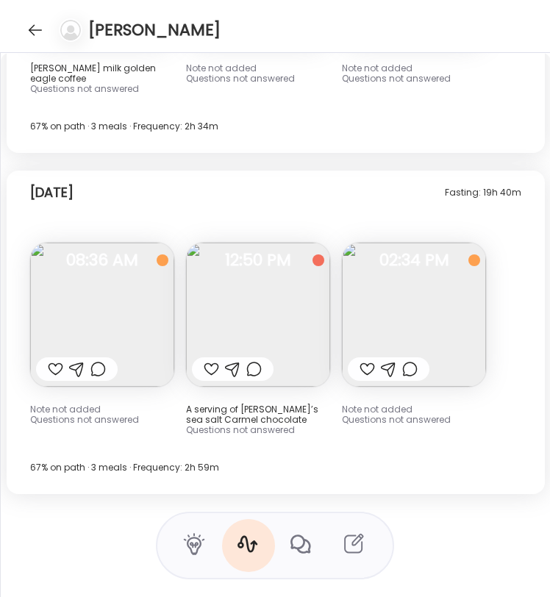
scroll to position [10527, 0]
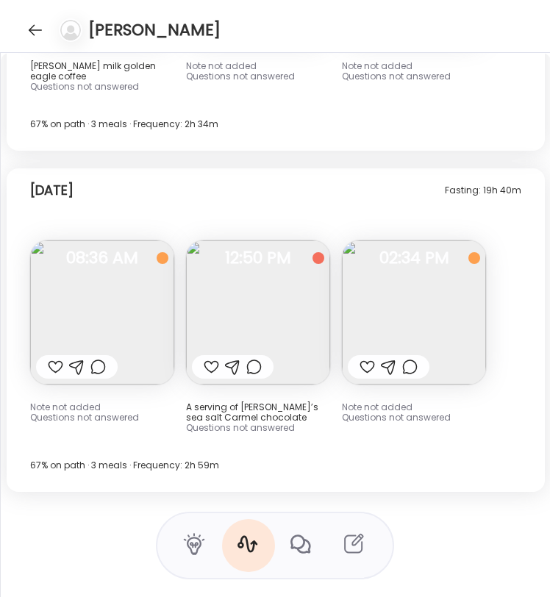
click at [413, 330] on img at bounding box center [414, 313] width 144 height 144
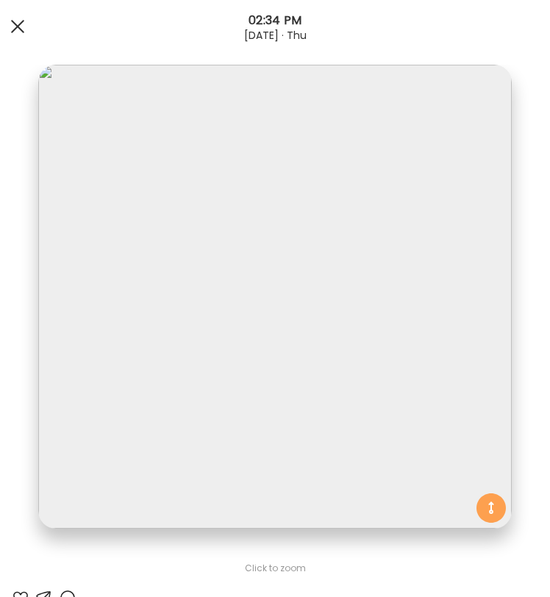
click at [13, 24] on div at bounding box center [17, 26] width 29 height 29
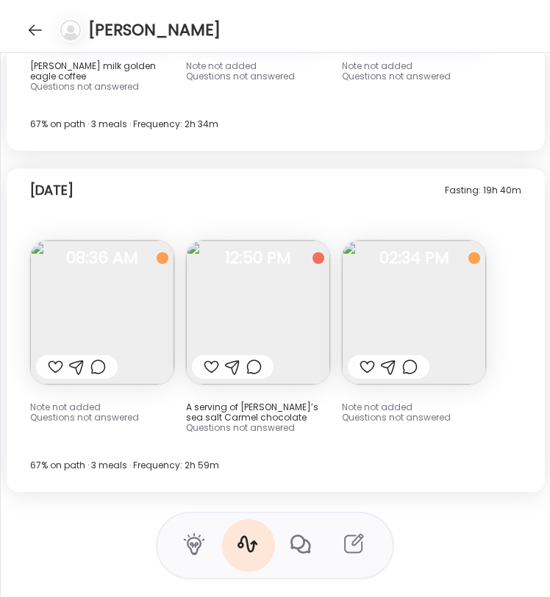
click at [291, 324] on img at bounding box center [258, 313] width 144 height 144
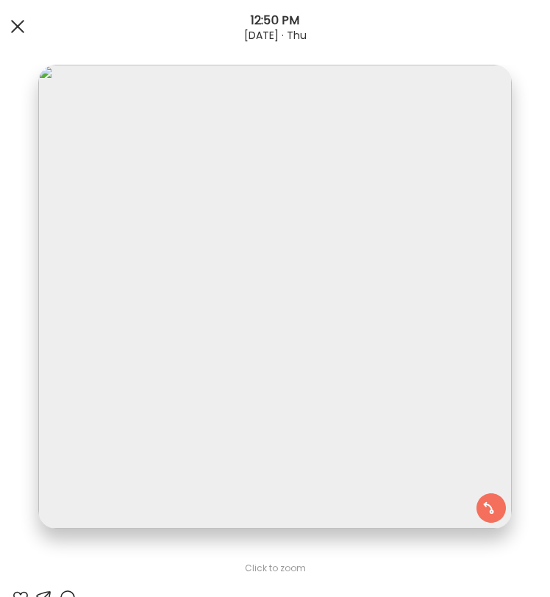
click at [7, 20] on div at bounding box center [17, 26] width 29 height 29
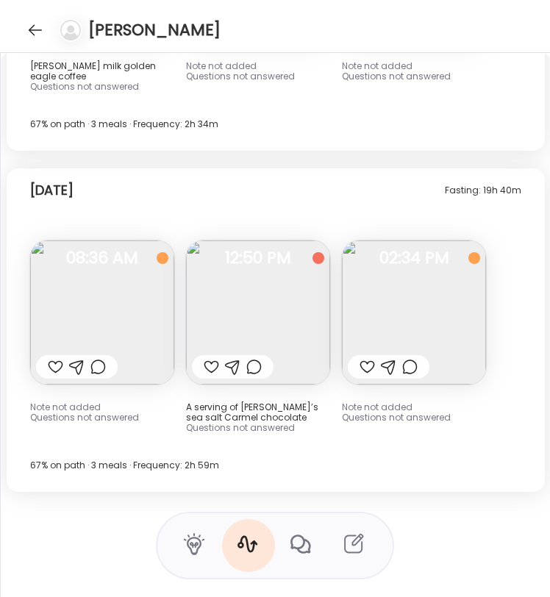
click at [425, 331] on img at bounding box center [414, 313] width 144 height 144
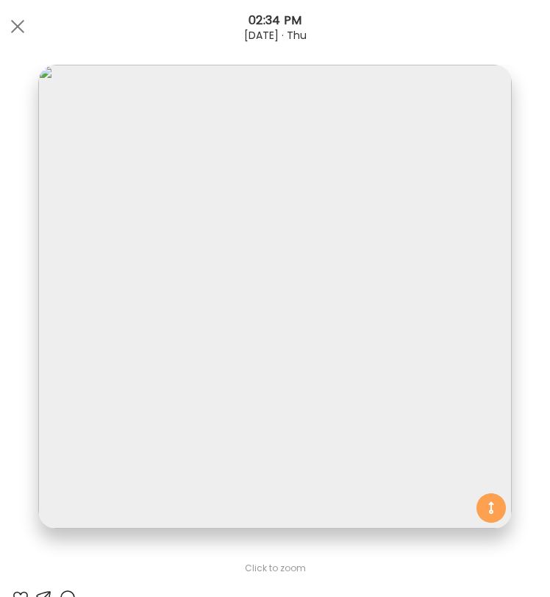
click at [16, 15] on div at bounding box center [17, 26] width 29 height 29
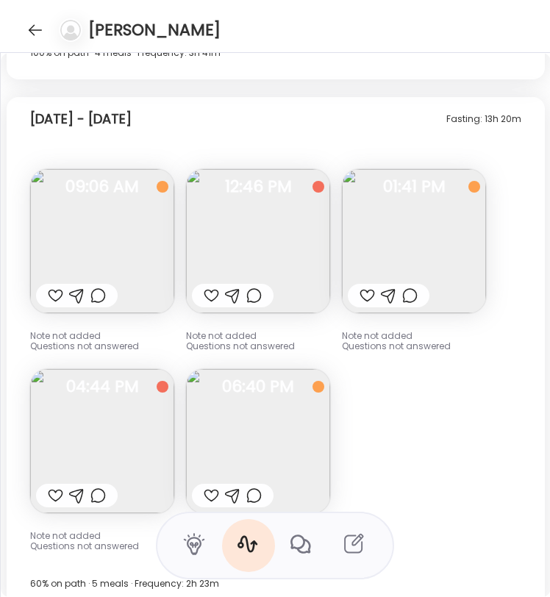
scroll to position [9719, 0]
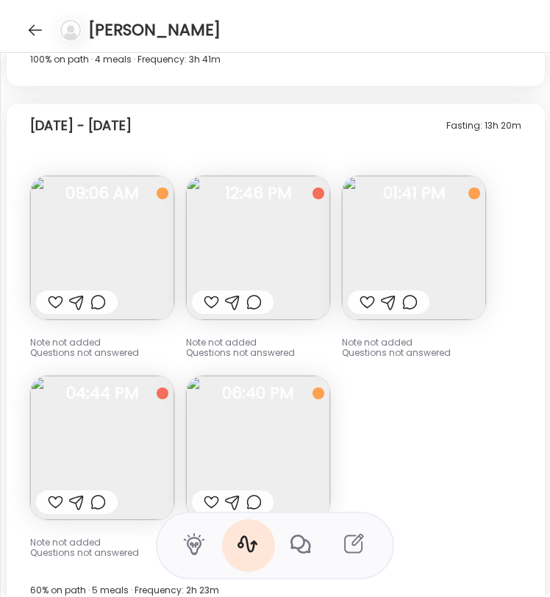
click at [291, 423] on img at bounding box center [258, 448] width 144 height 144
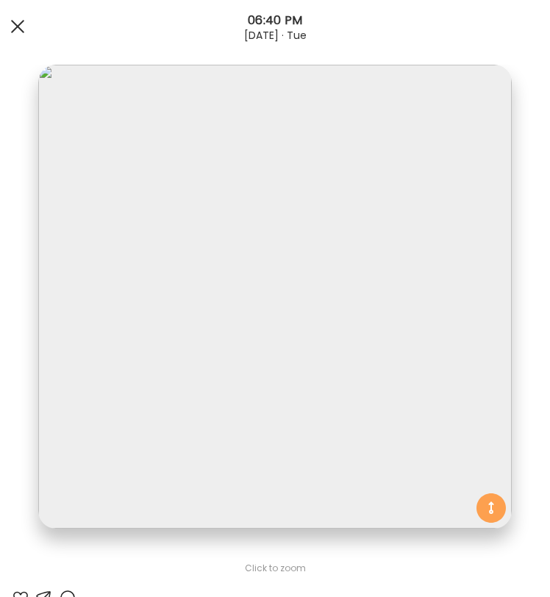
click at [7, 27] on div at bounding box center [17, 26] width 29 height 29
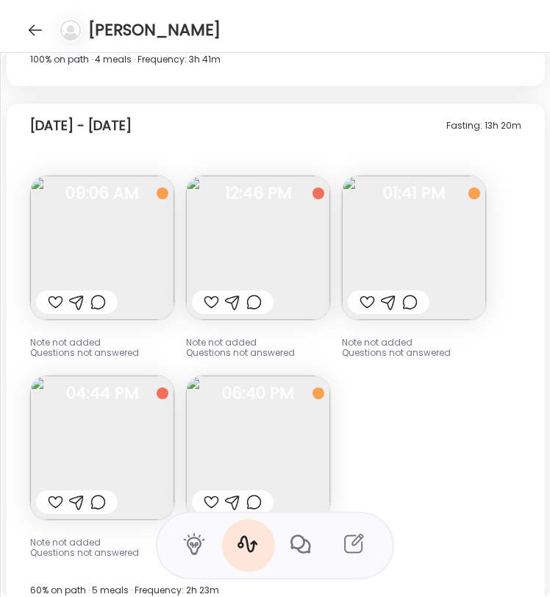
click at [266, 261] on img at bounding box center [258, 248] width 144 height 144
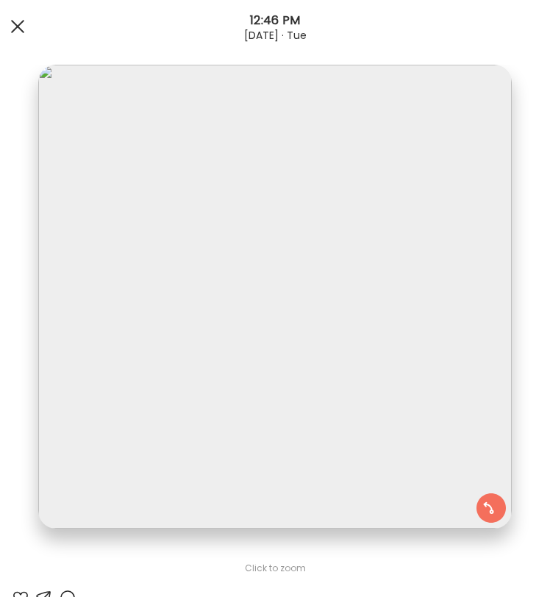
click at [21, 18] on div at bounding box center [17, 26] width 29 height 29
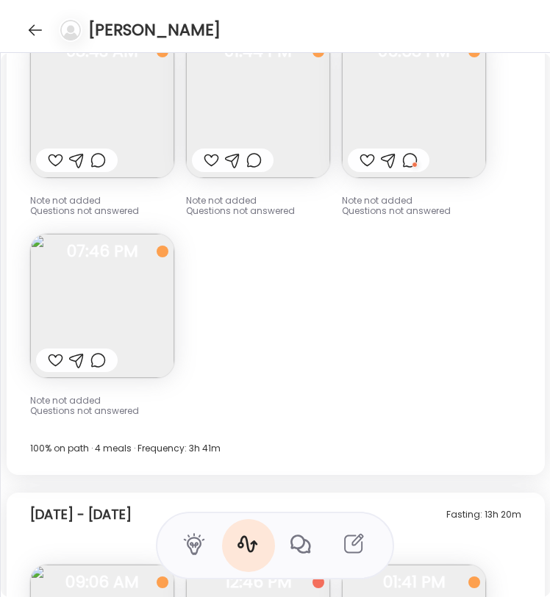
scroll to position [9328, 0]
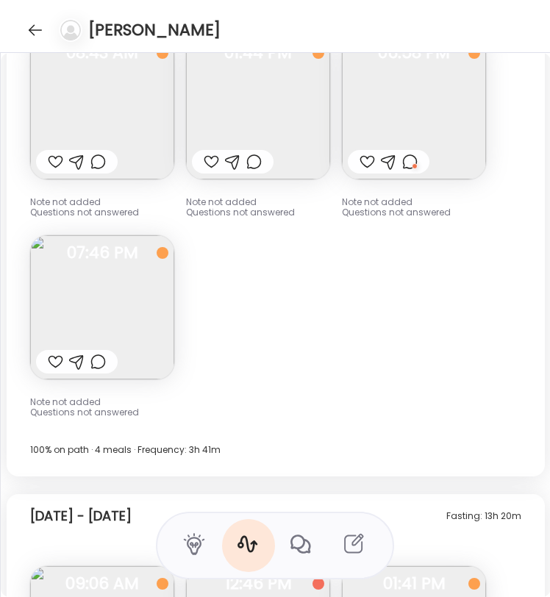
click at [145, 307] on img at bounding box center [102, 307] width 144 height 144
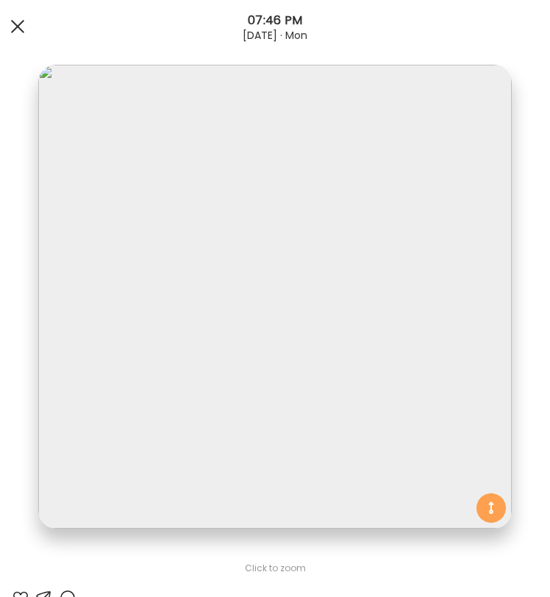
click at [25, 24] on div at bounding box center [17, 26] width 29 height 29
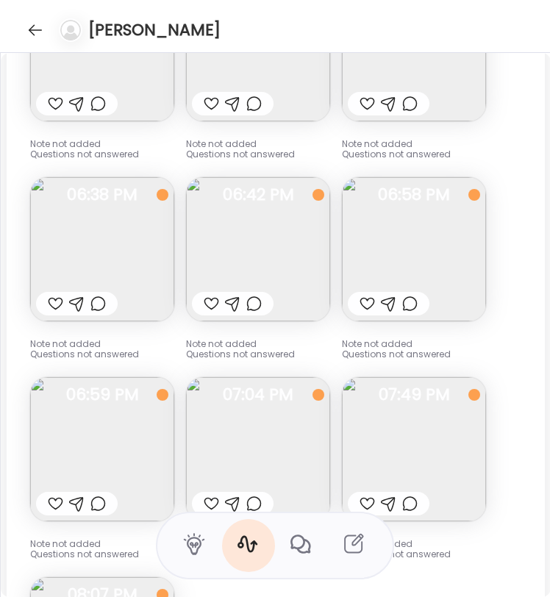
scroll to position [8447, 0]
